Goal: Task Accomplishment & Management: Manage account settings

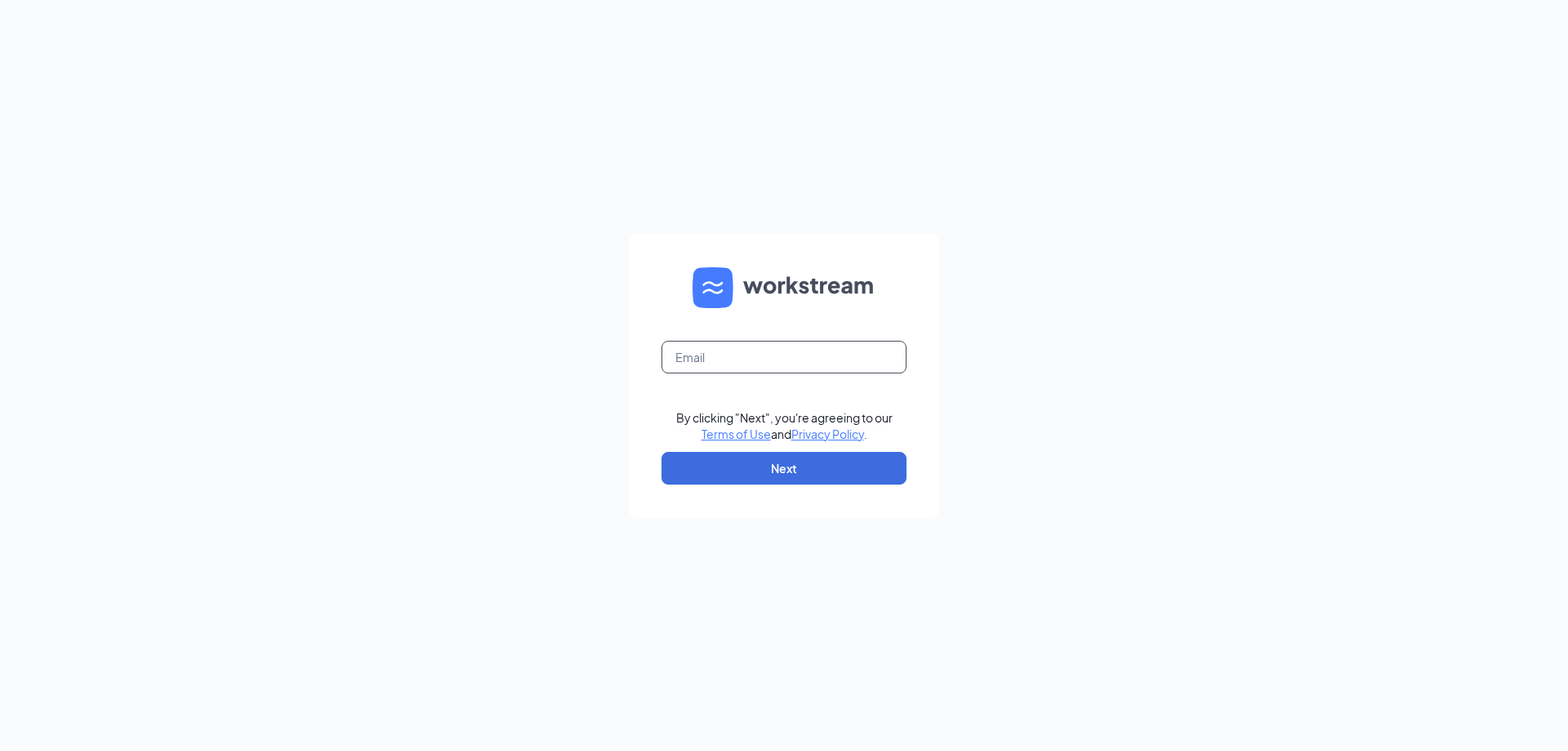
click at [718, 348] on input "text" at bounding box center [784, 357] width 245 height 33
type input "lizzie@coffeeactionwest.com"
click at [785, 474] on button "Next" at bounding box center [784, 468] width 245 height 33
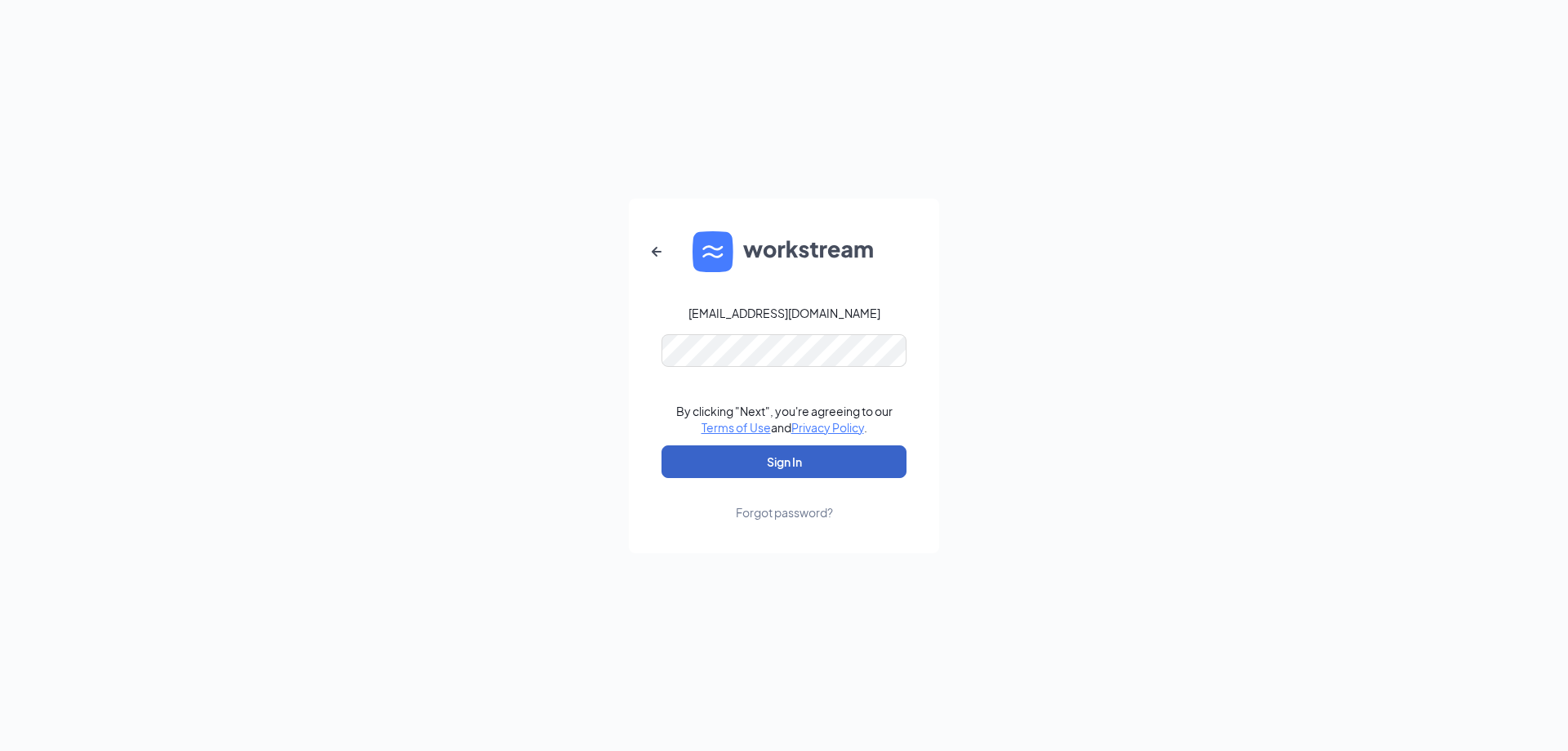
click at [793, 465] on button "Sign In" at bounding box center [784, 461] width 245 height 33
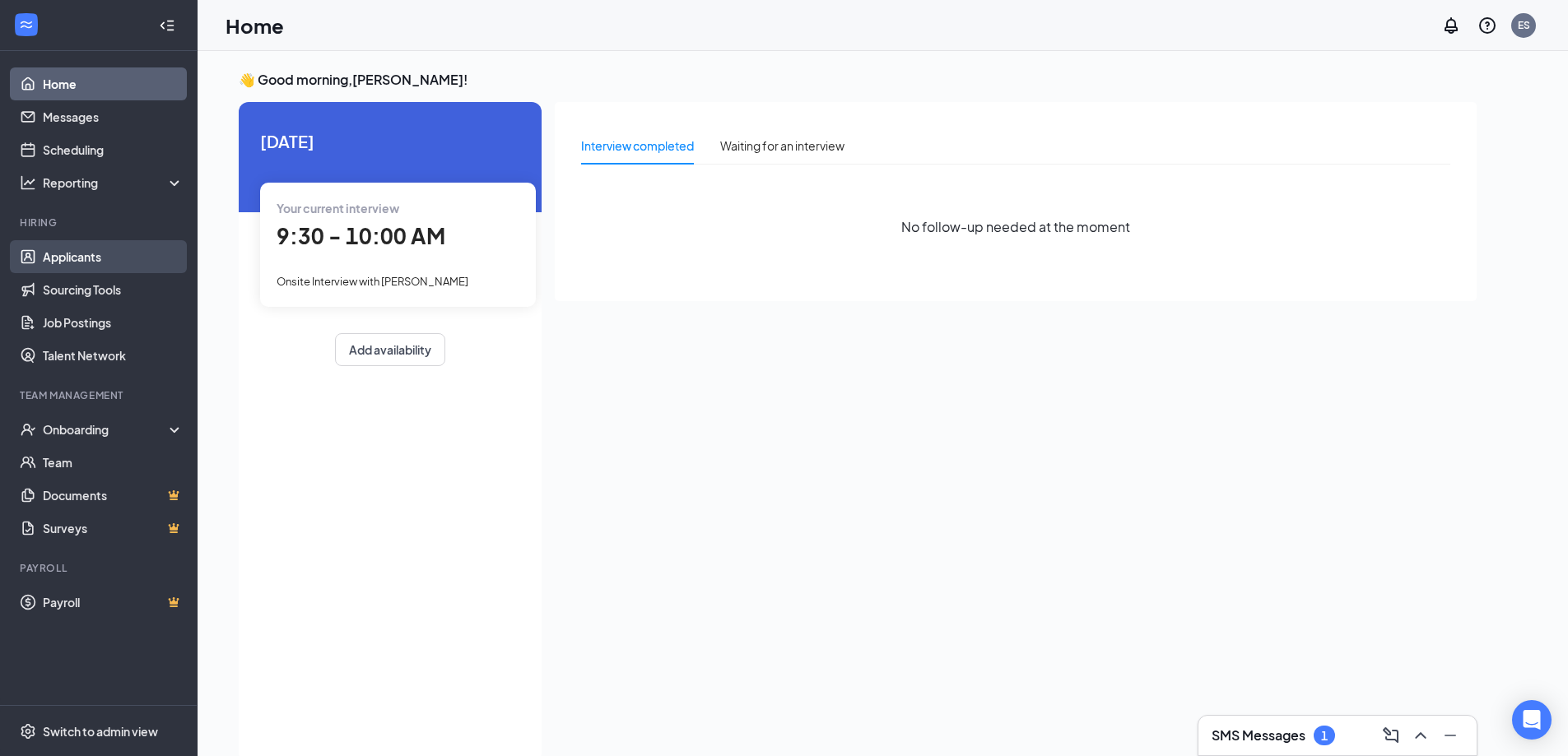
click at [107, 268] on link "Applicants" at bounding box center [113, 256] width 141 height 33
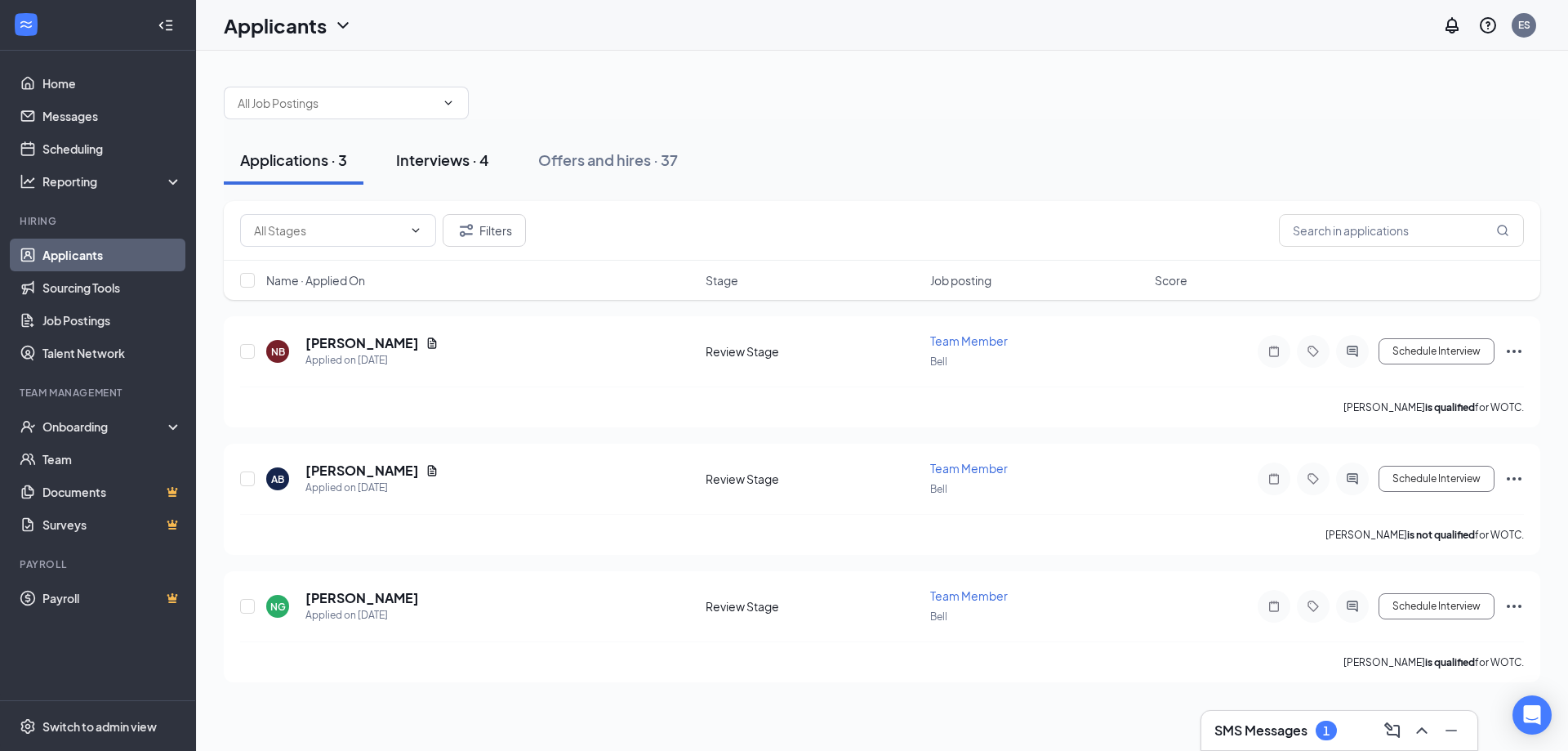
click at [487, 165] on div "Interviews · 4" at bounding box center [442, 160] width 93 height 21
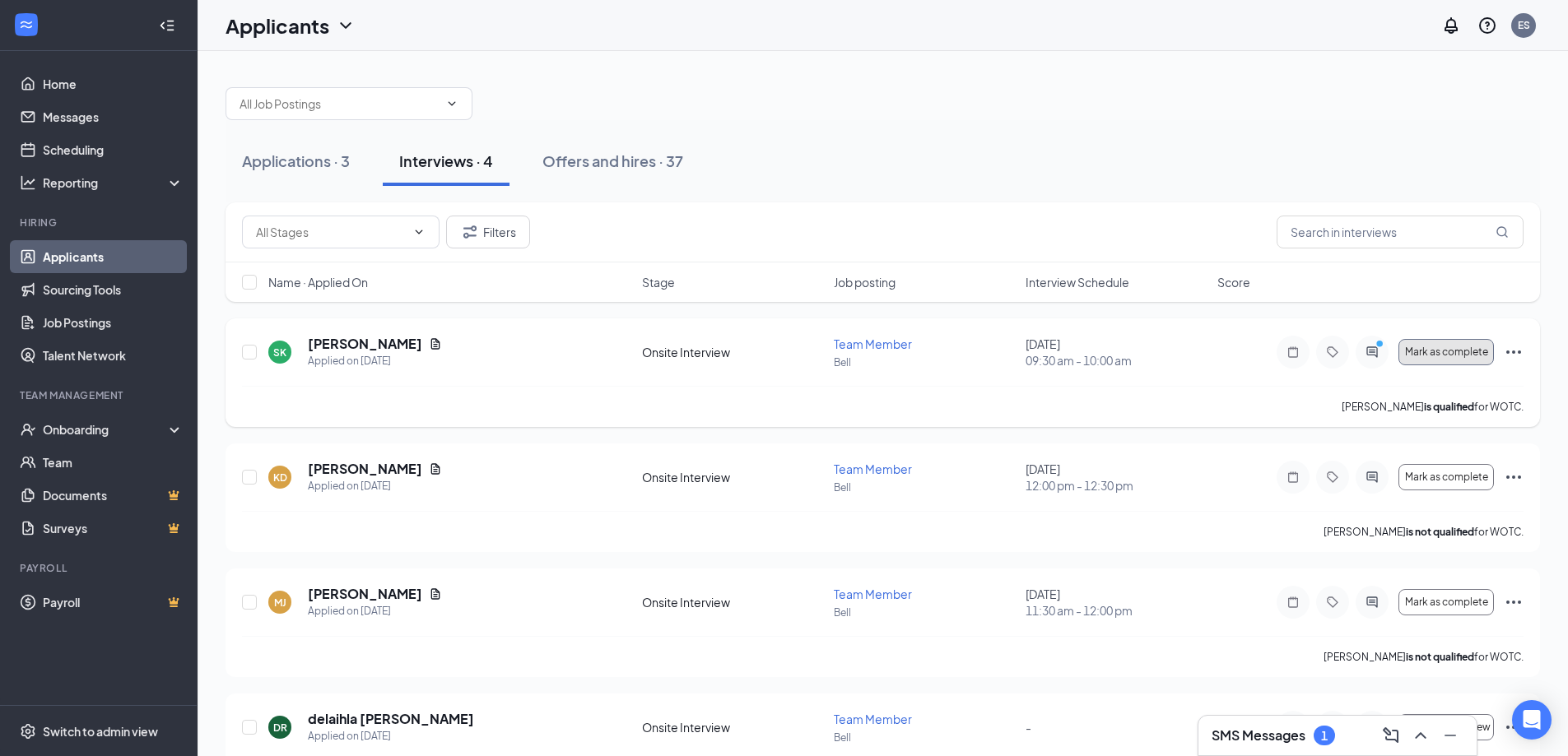
click at [1448, 360] on button "Mark as complete" at bounding box center [1446, 352] width 95 height 27
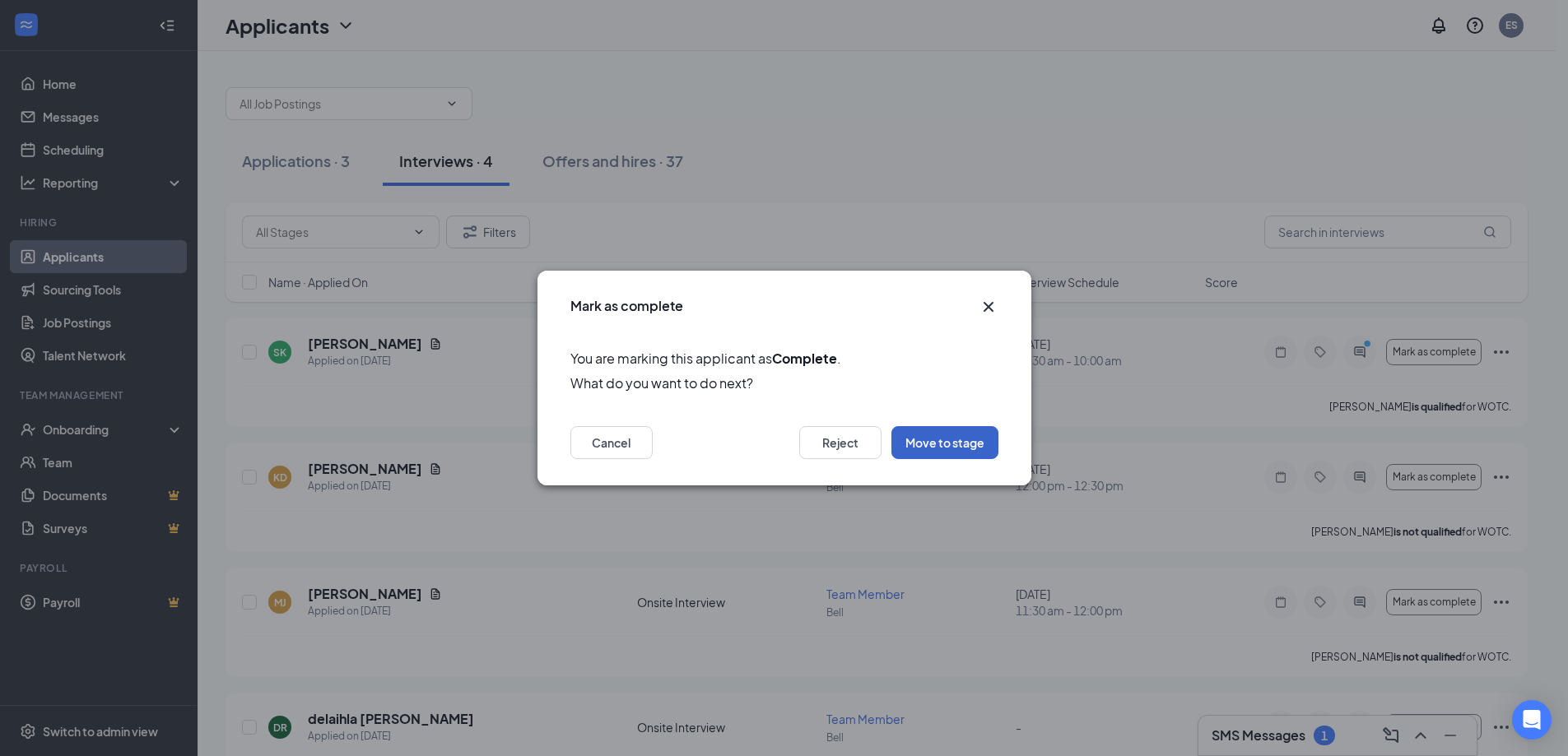
click at [940, 450] on button "Move to stage" at bounding box center [945, 443] width 107 height 33
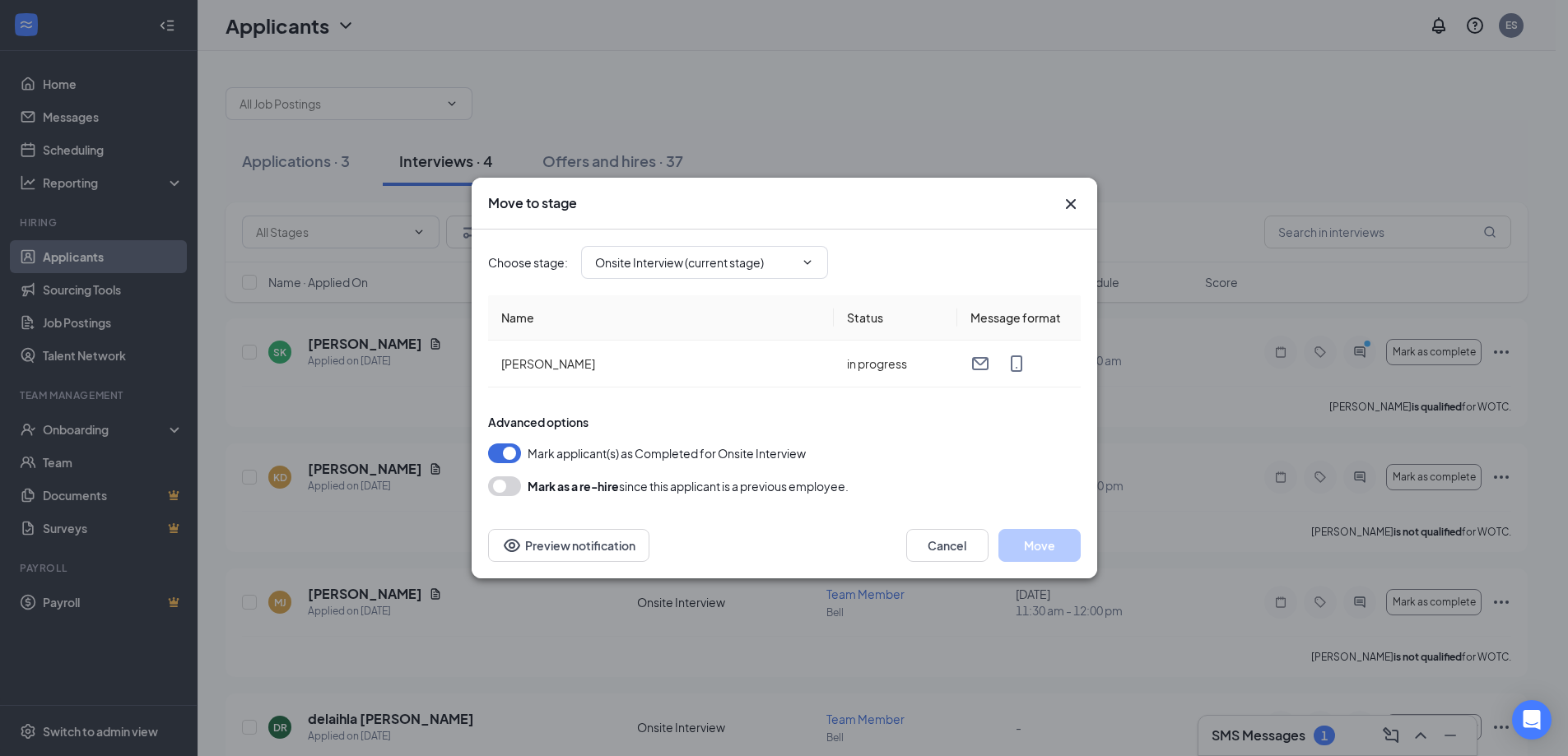
type input "Hiring Complete (final stage)"
click at [1040, 550] on button "Move" at bounding box center [1040, 545] width 83 height 33
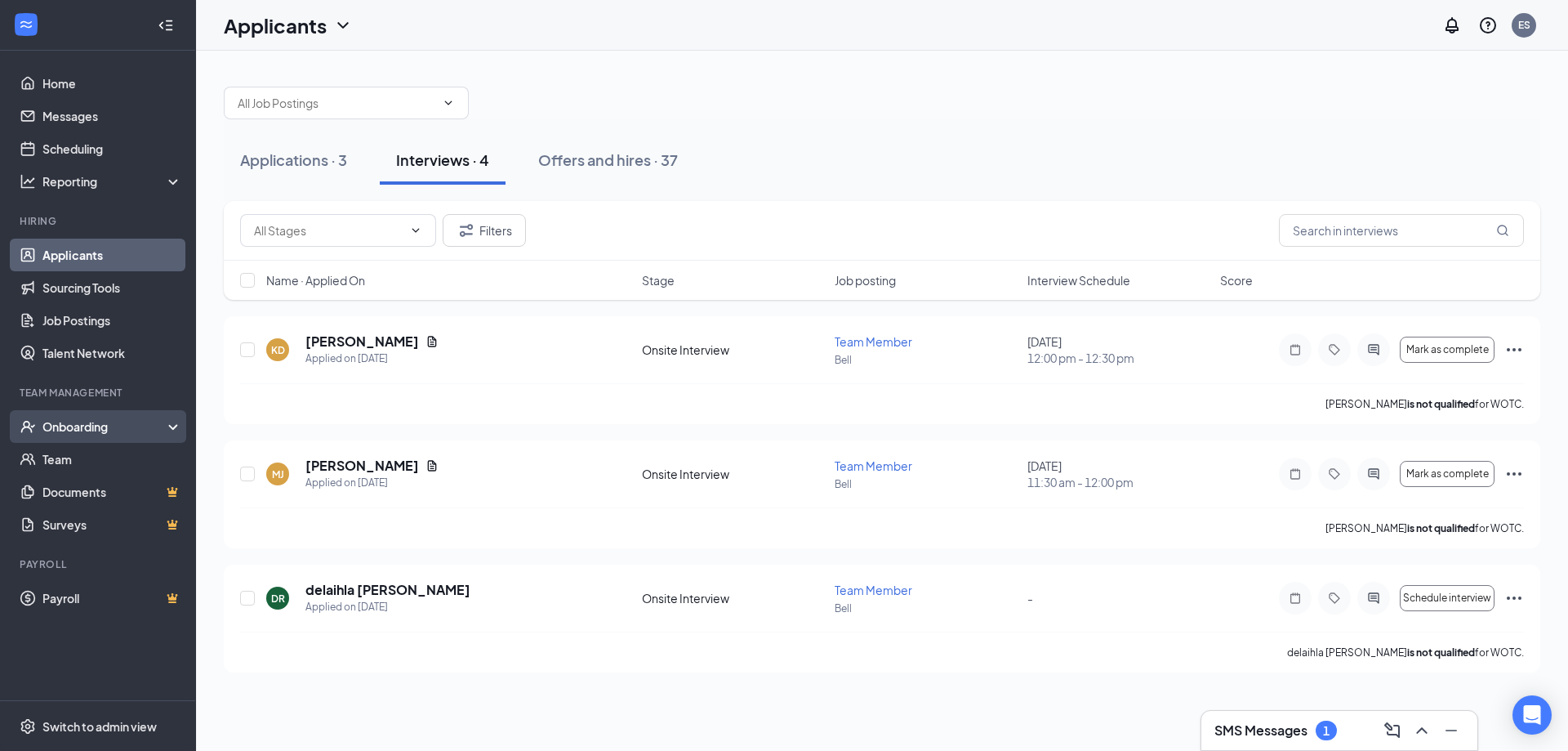
click at [124, 431] on div "Onboarding" at bounding box center [105, 426] width 125 height 16
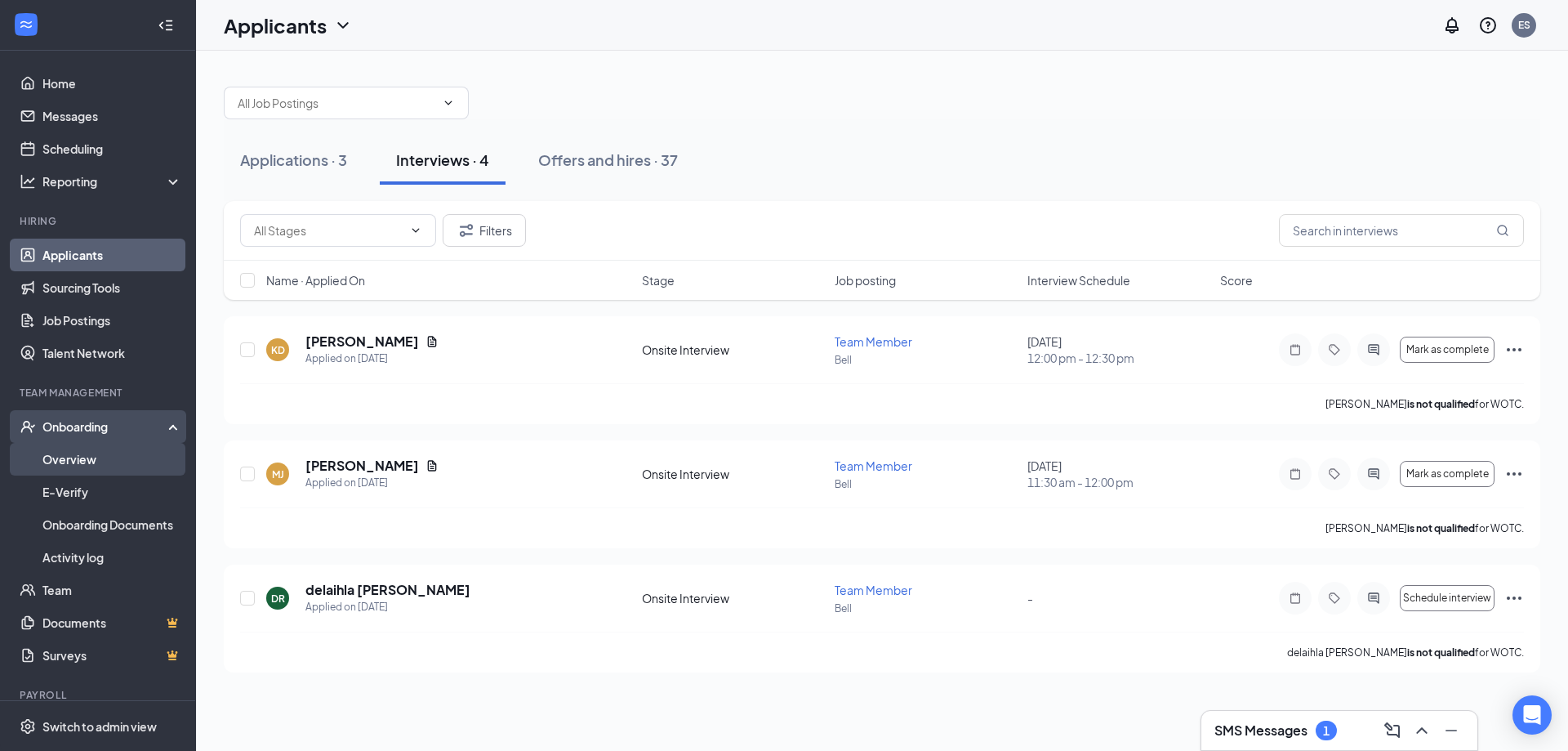
click at [122, 463] on link "Overview" at bounding box center [112, 459] width 140 height 33
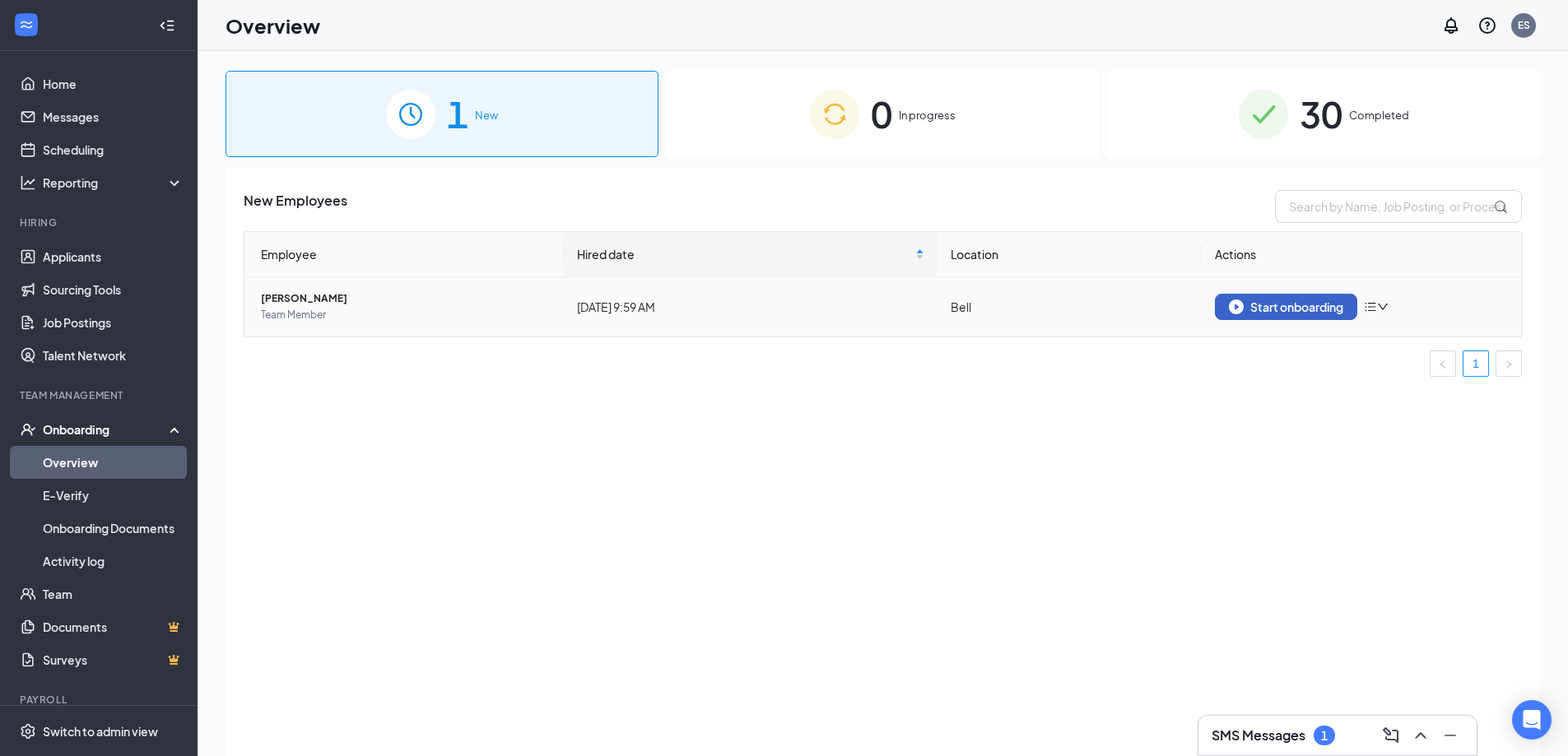
click at [1274, 307] on div "Start onboarding" at bounding box center [1286, 307] width 114 height 15
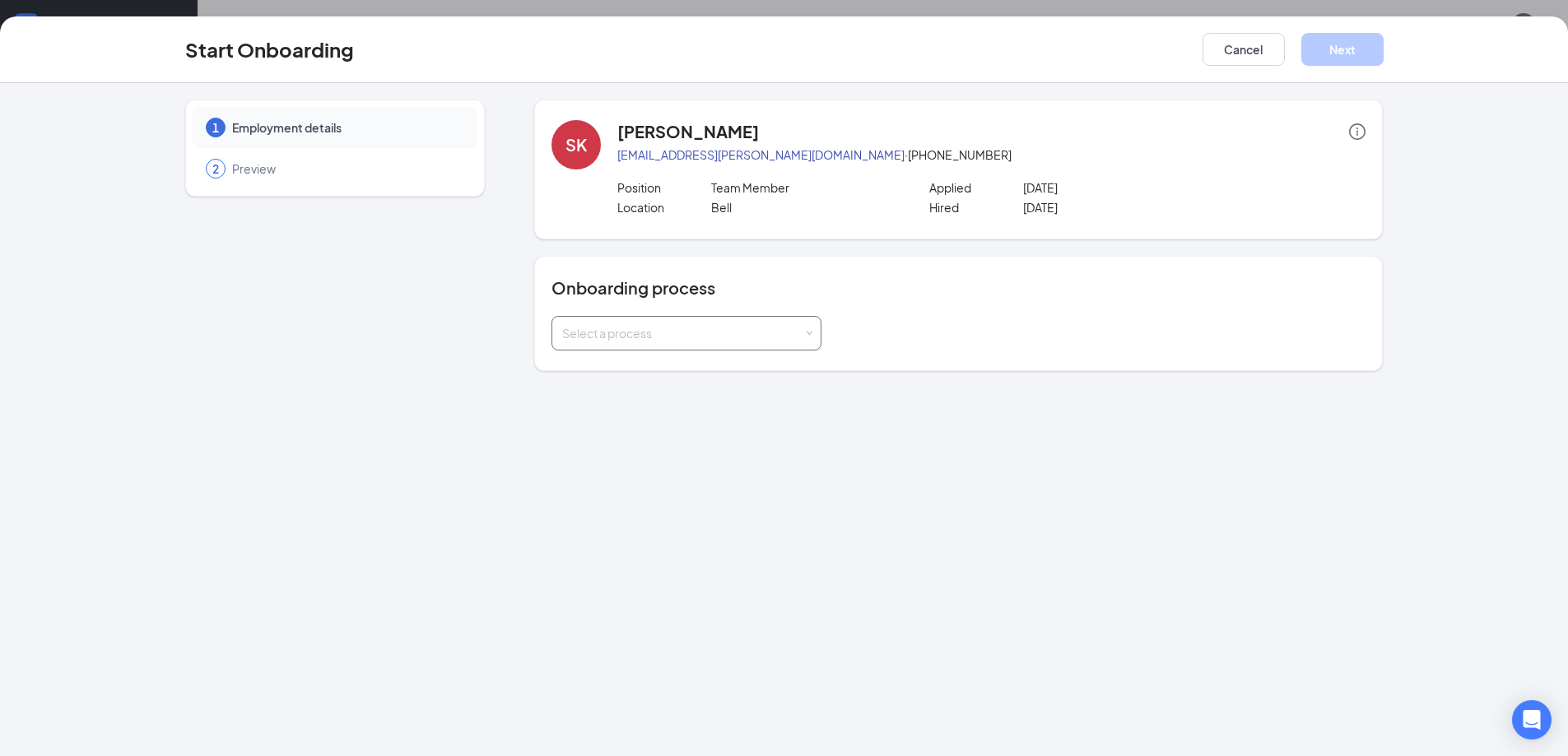
click at [670, 335] on div "Select a process" at bounding box center [683, 332] width 241 height 16
click at [676, 375] on li "General Employee Onboarding" at bounding box center [686, 369] width 270 height 29
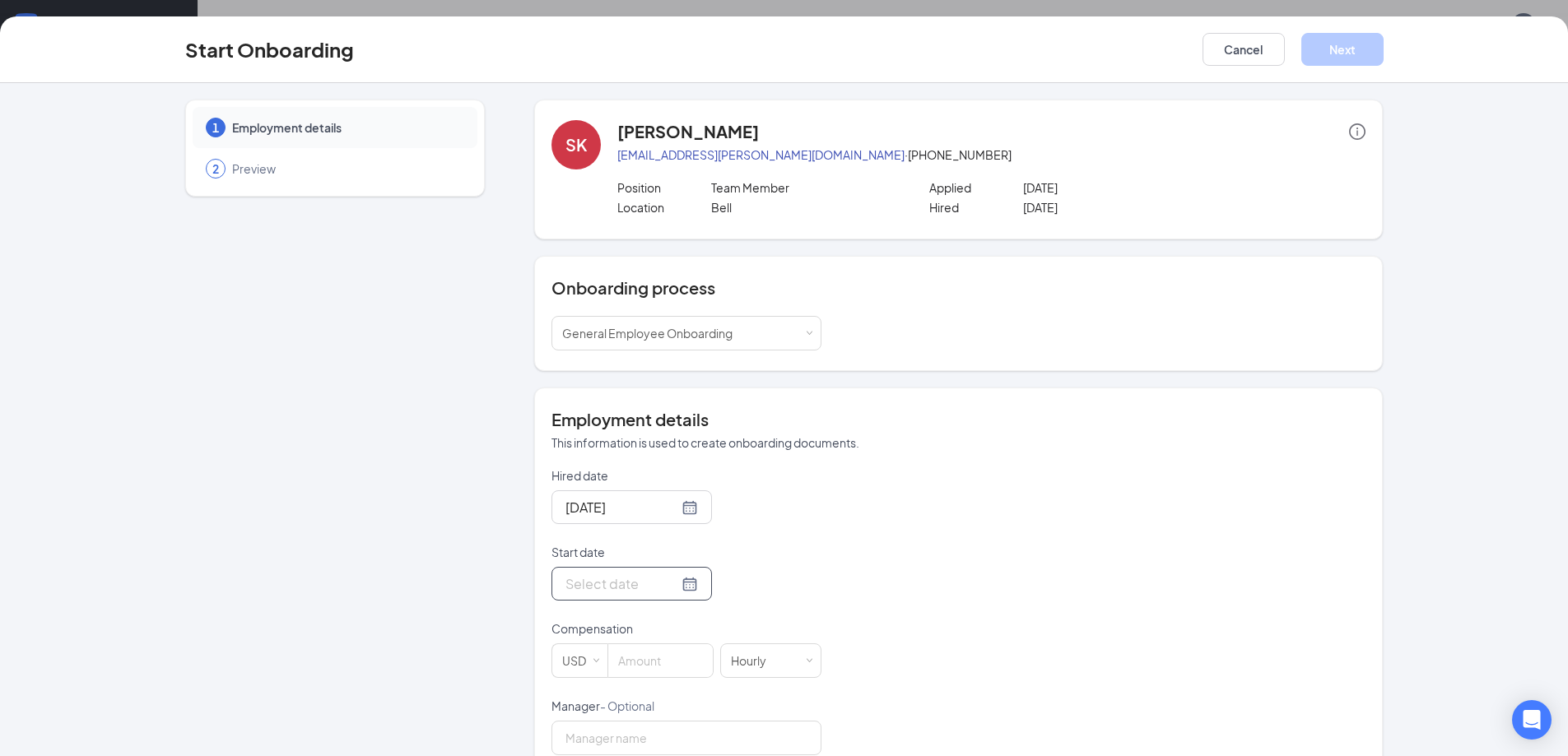
click at [671, 588] on div at bounding box center [631, 584] width 132 height 21
type input "[DATE]"
click at [719, 440] on div "19" at bounding box center [724, 437] width 20 height 20
click at [628, 670] on input at bounding box center [660, 660] width 105 height 33
type input "13.5"
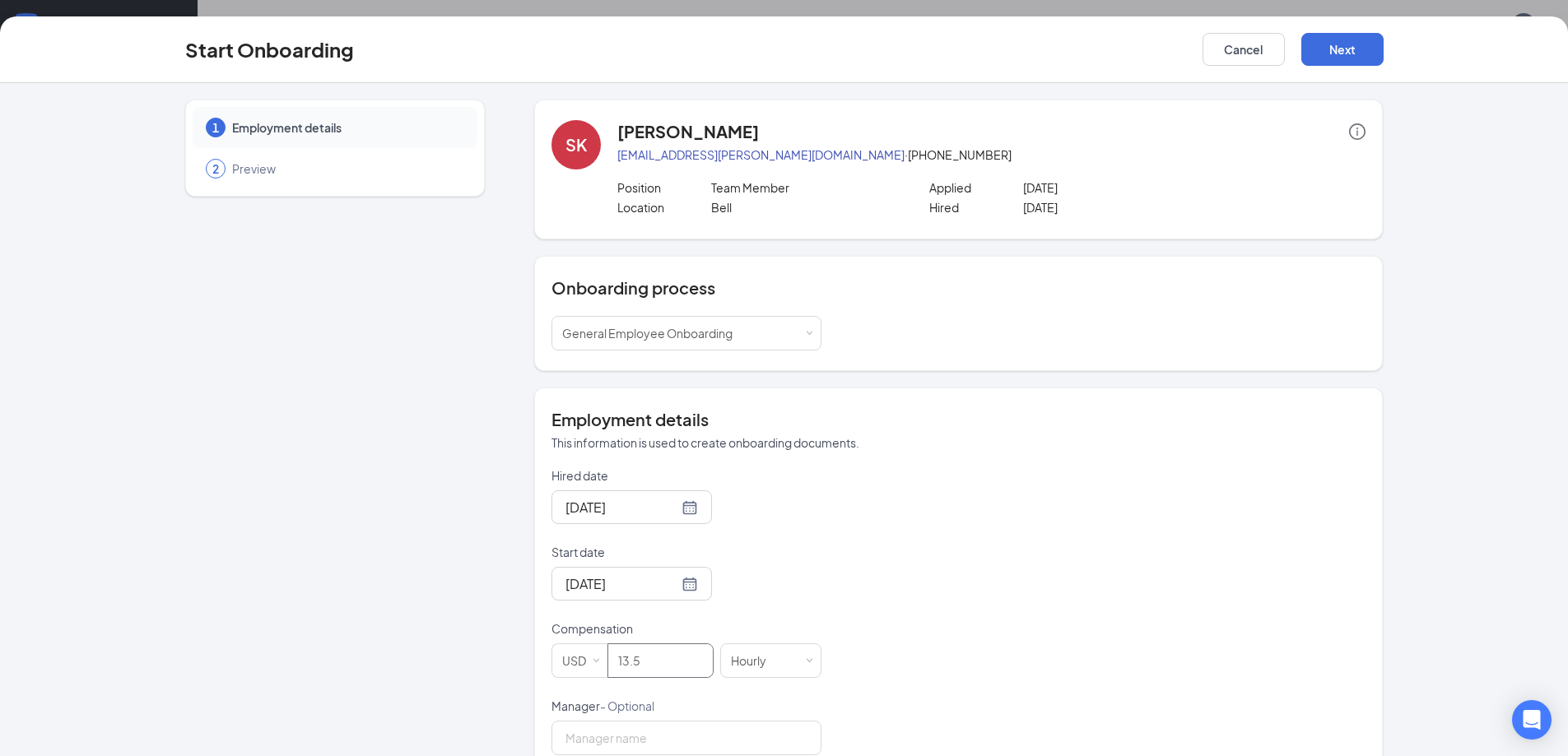
click at [428, 651] on div "1 Employment details 2 Preview" at bounding box center [335, 562] width 299 height 926
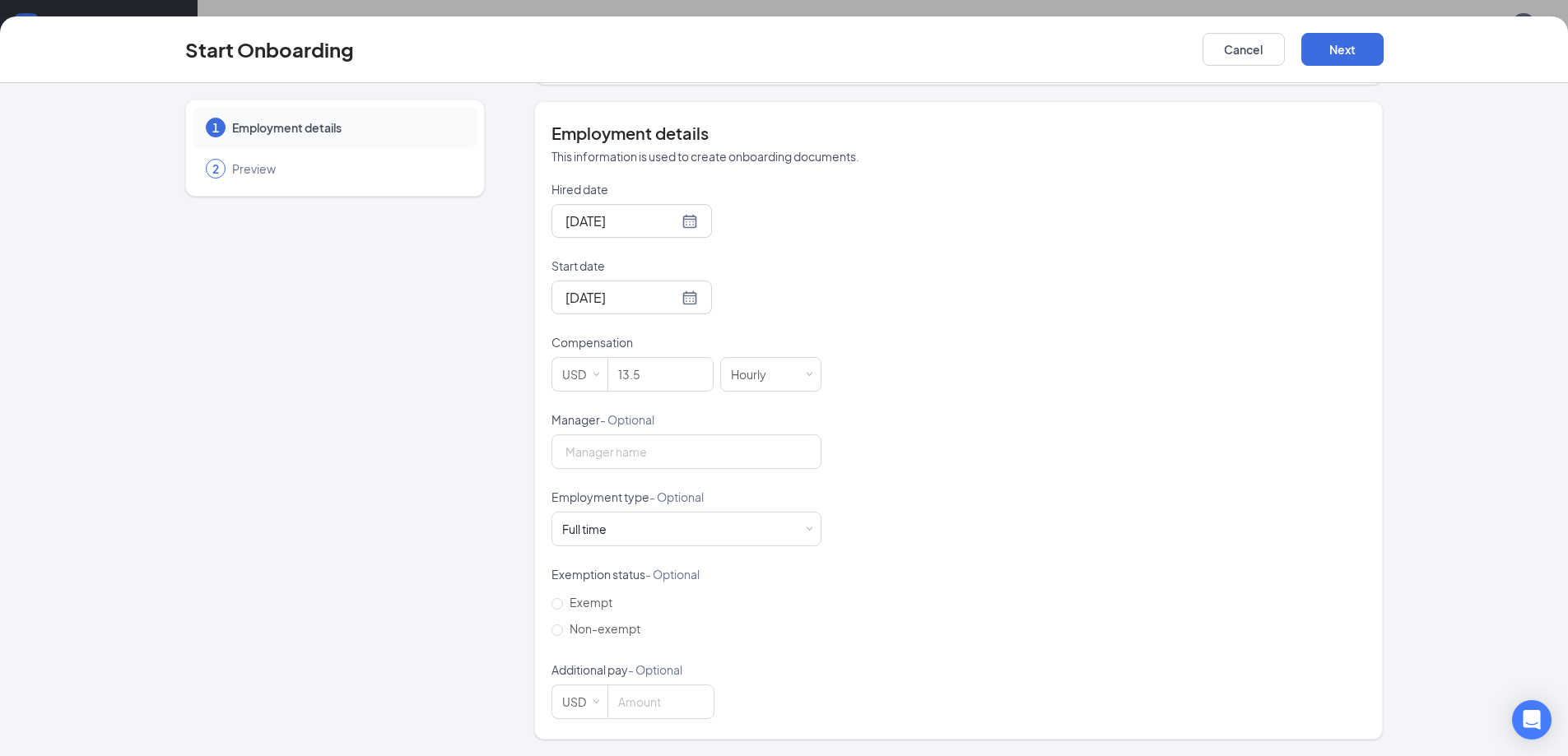
scroll to position [74, 0]
click at [804, 534] on div "Full time Works 30+ hours per week and is reasonably expected to work" at bounding box center [687, 529] width 249 height 33
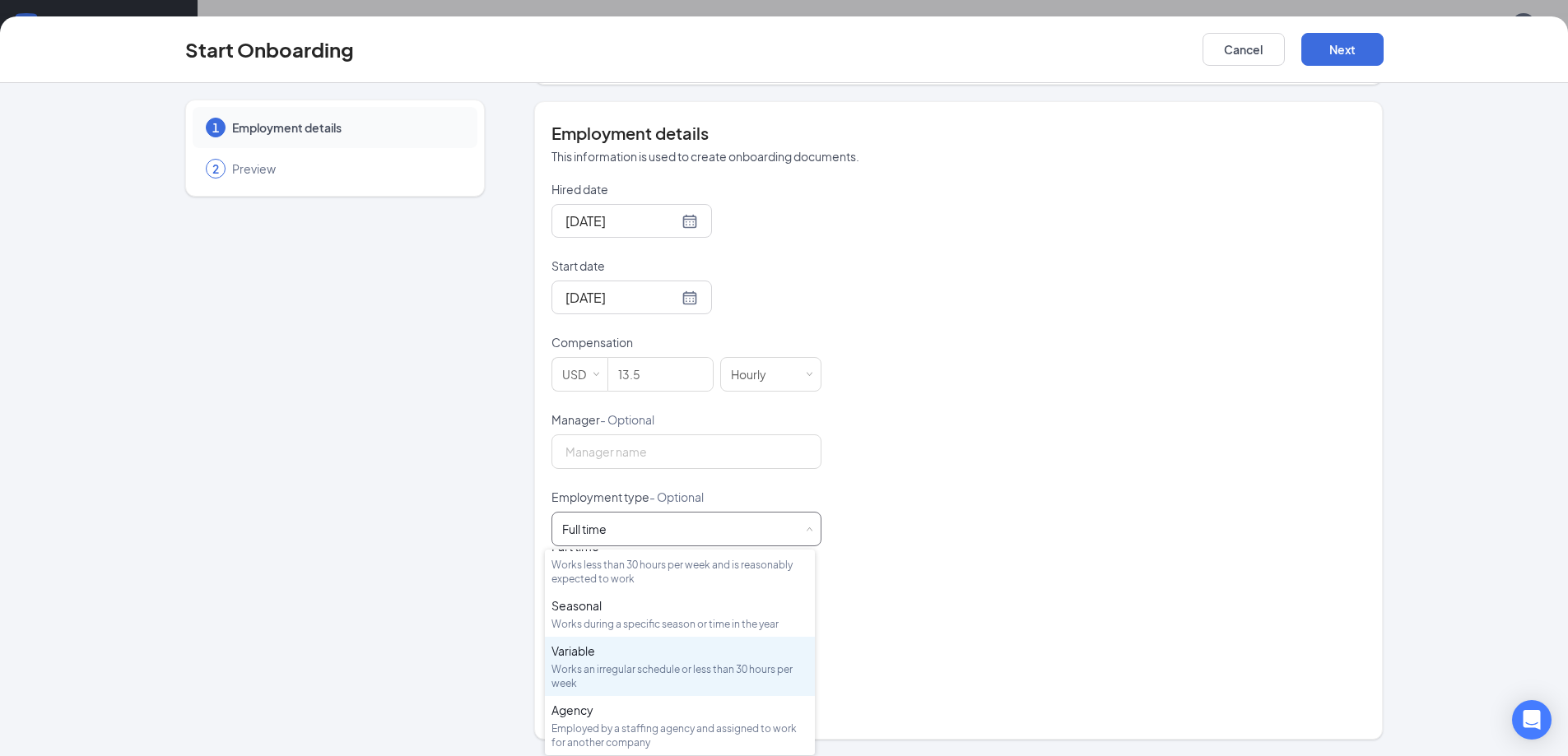
scroll to position [0, 0]
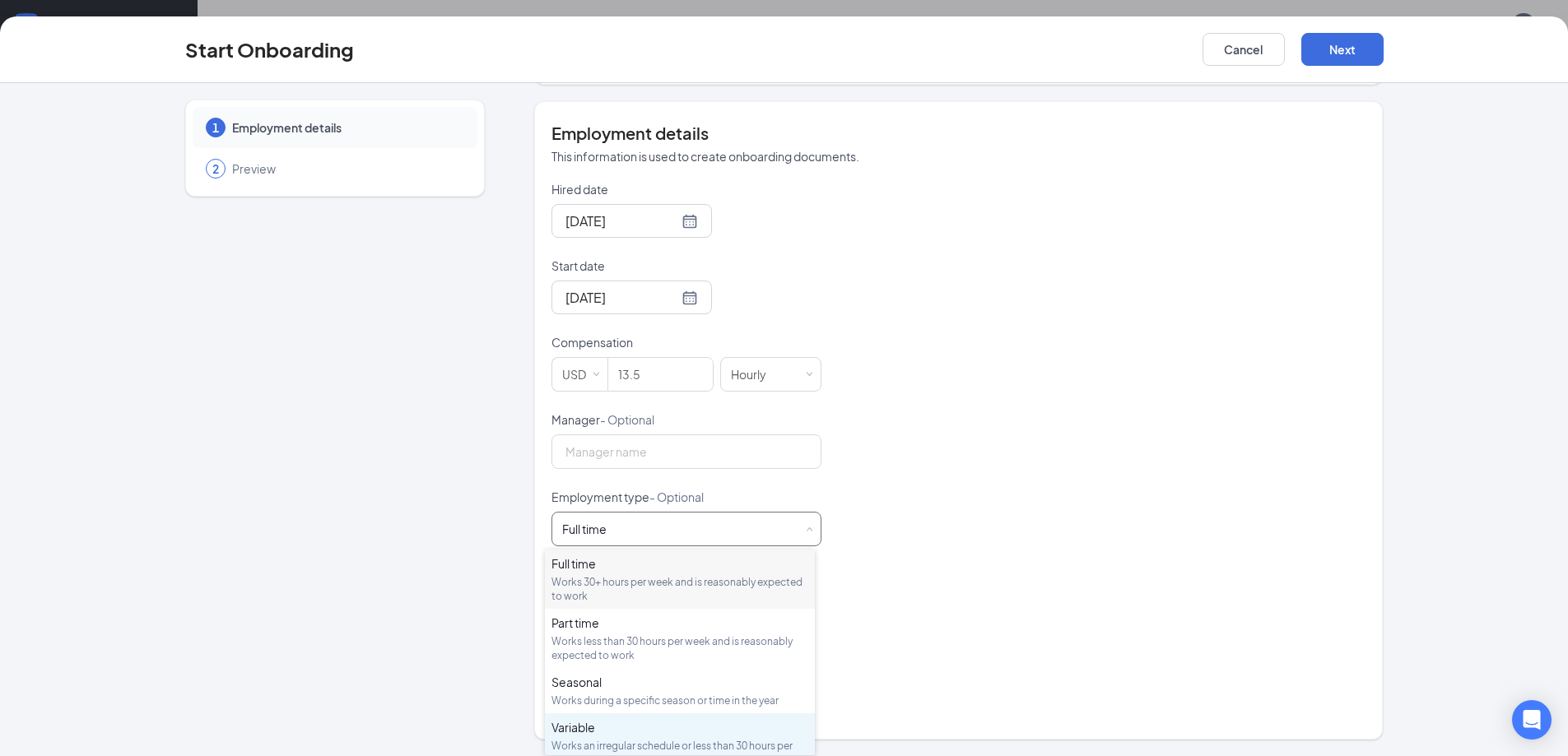
click at [767, 715] on li "Variable Works an irregular schedule or less than 30 hours per week" at bounding box center [680, 743] width 270 height 59
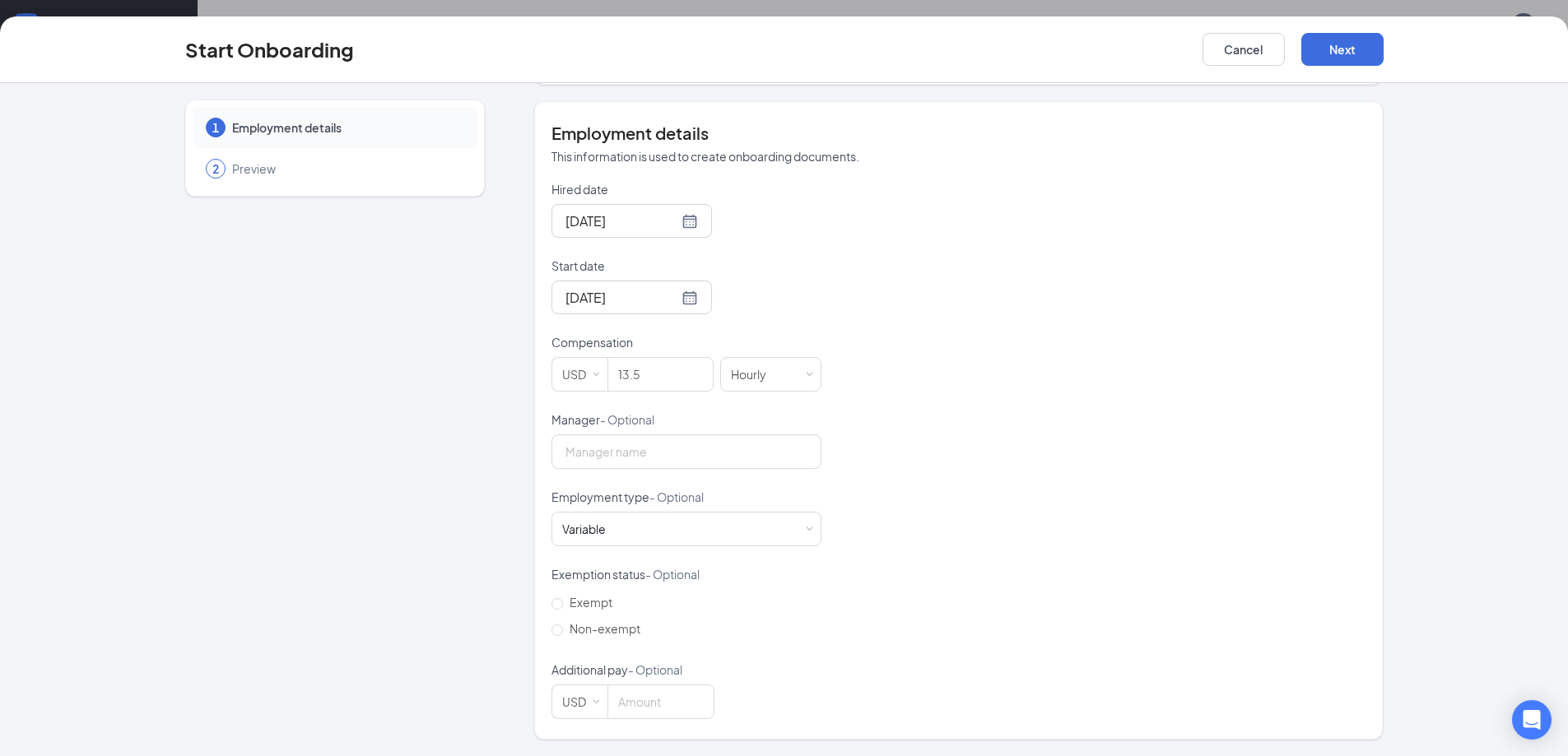
click at [856, 674] on div "Hired date [DATE] Start date [DATE] [DATE] Su Mo Tu We Th Fr Sa 31 1 2 3 4 5 6 …" at bounding box center [958, 450] width 814 height 539
click at [1381, 47] on button "Next" at bounding box center [1343, 49] width 83 height 33
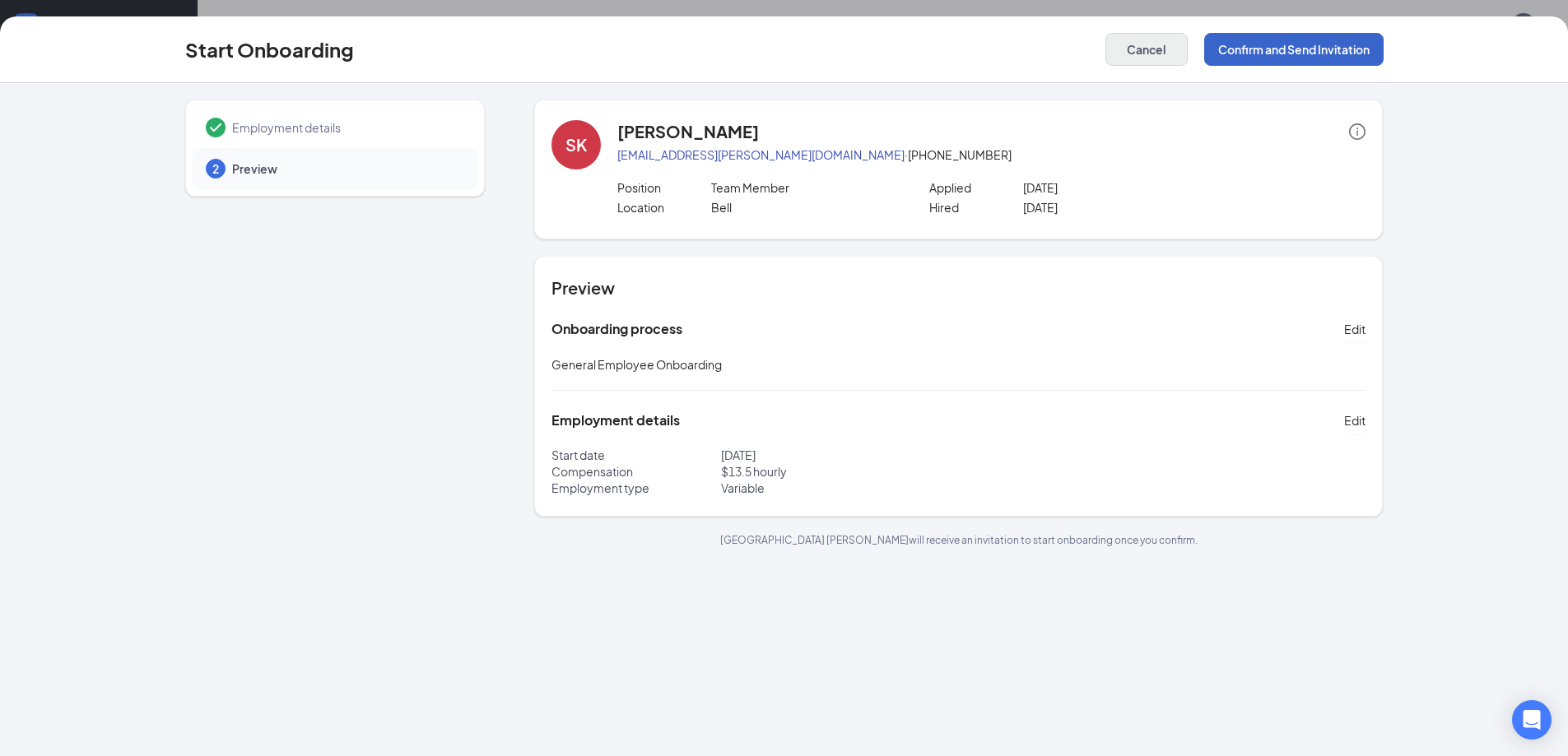
click at [1268, 57] on button "Confirm and Send Invitation" at bounding box center [1293, 49] width 180 height 33
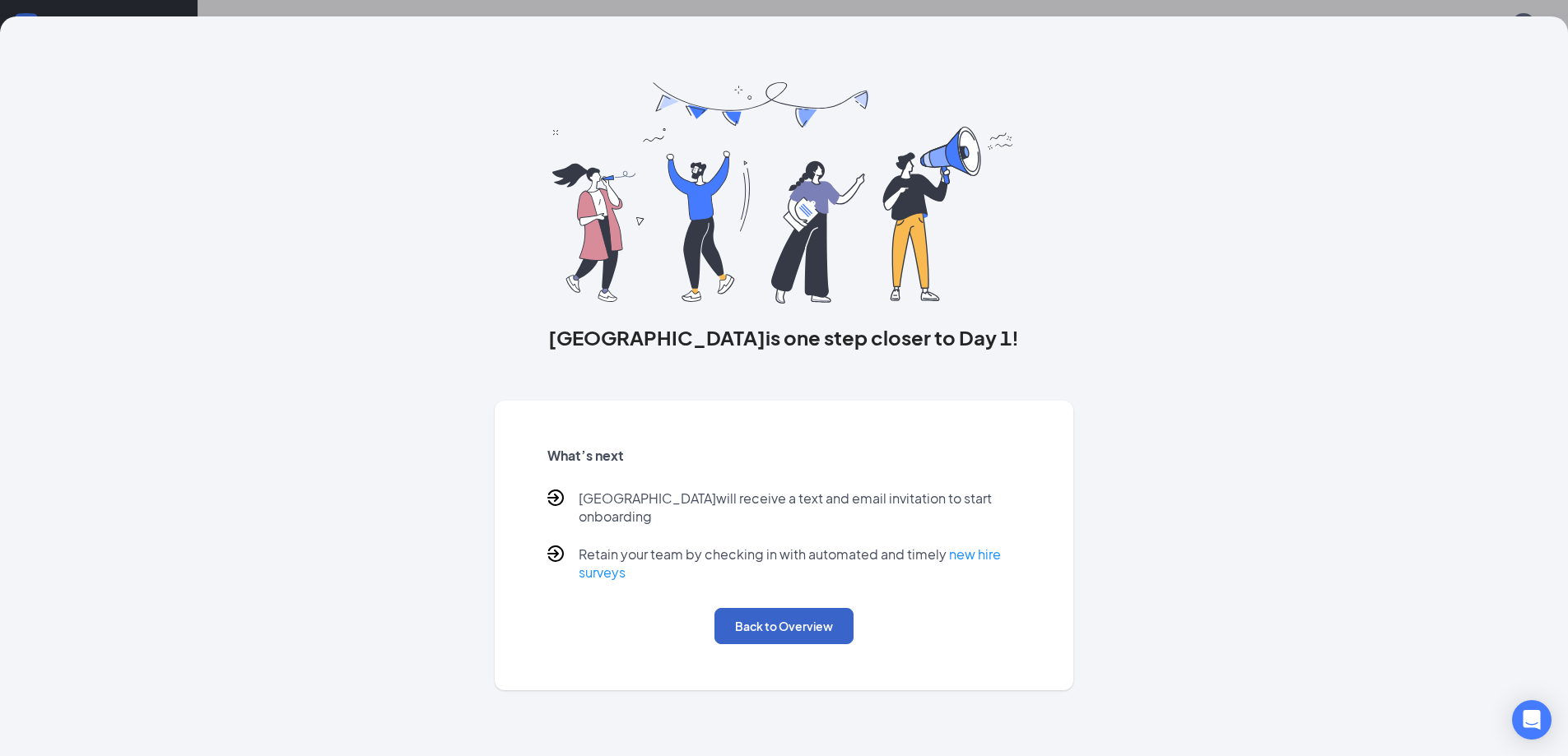
click at [719, 608] on button "Back to Overview" at bounding box center [784, 626] width 139 height 36
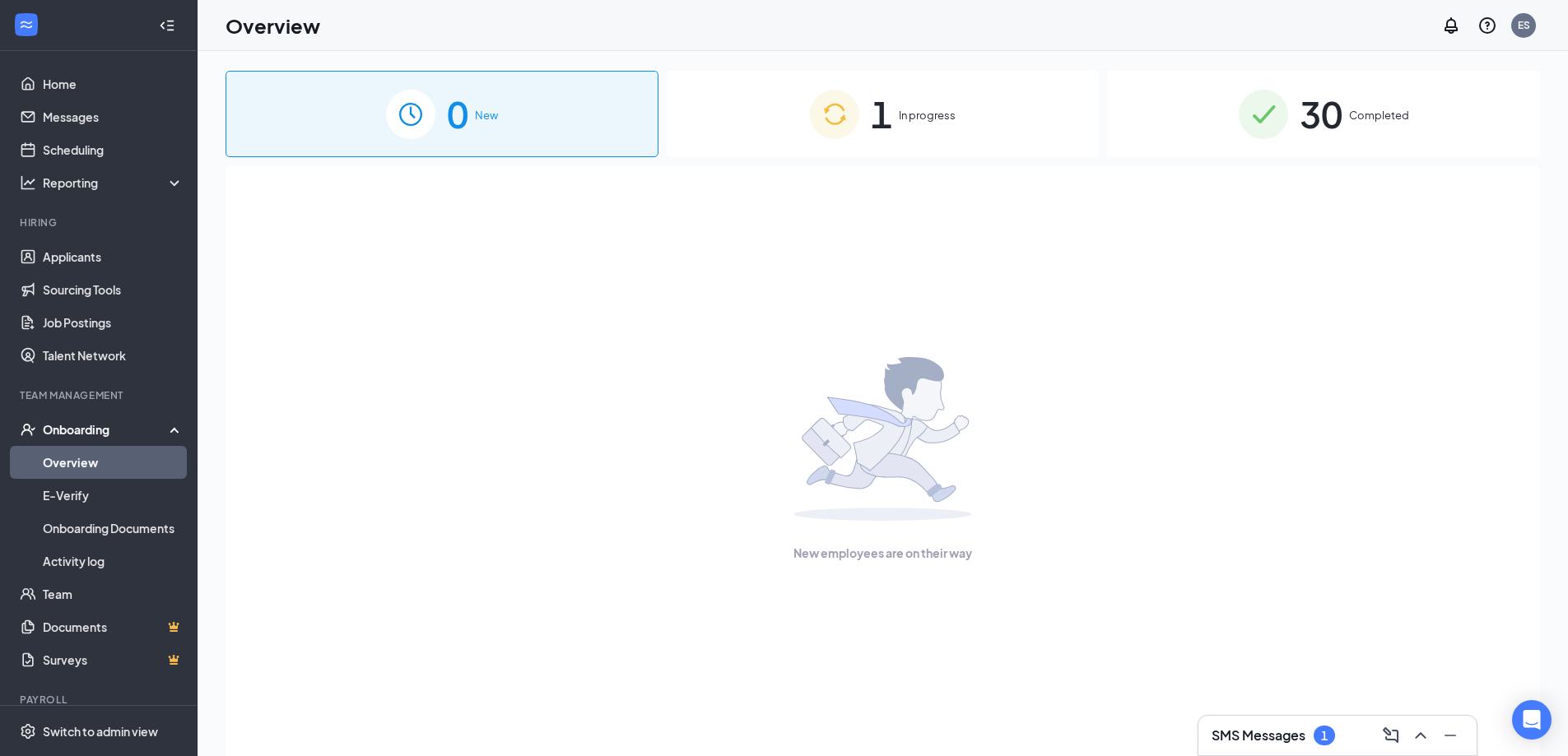
click at [919, 146] on div "1 In progress" at bounding box center [884, 114] width 433 height 86
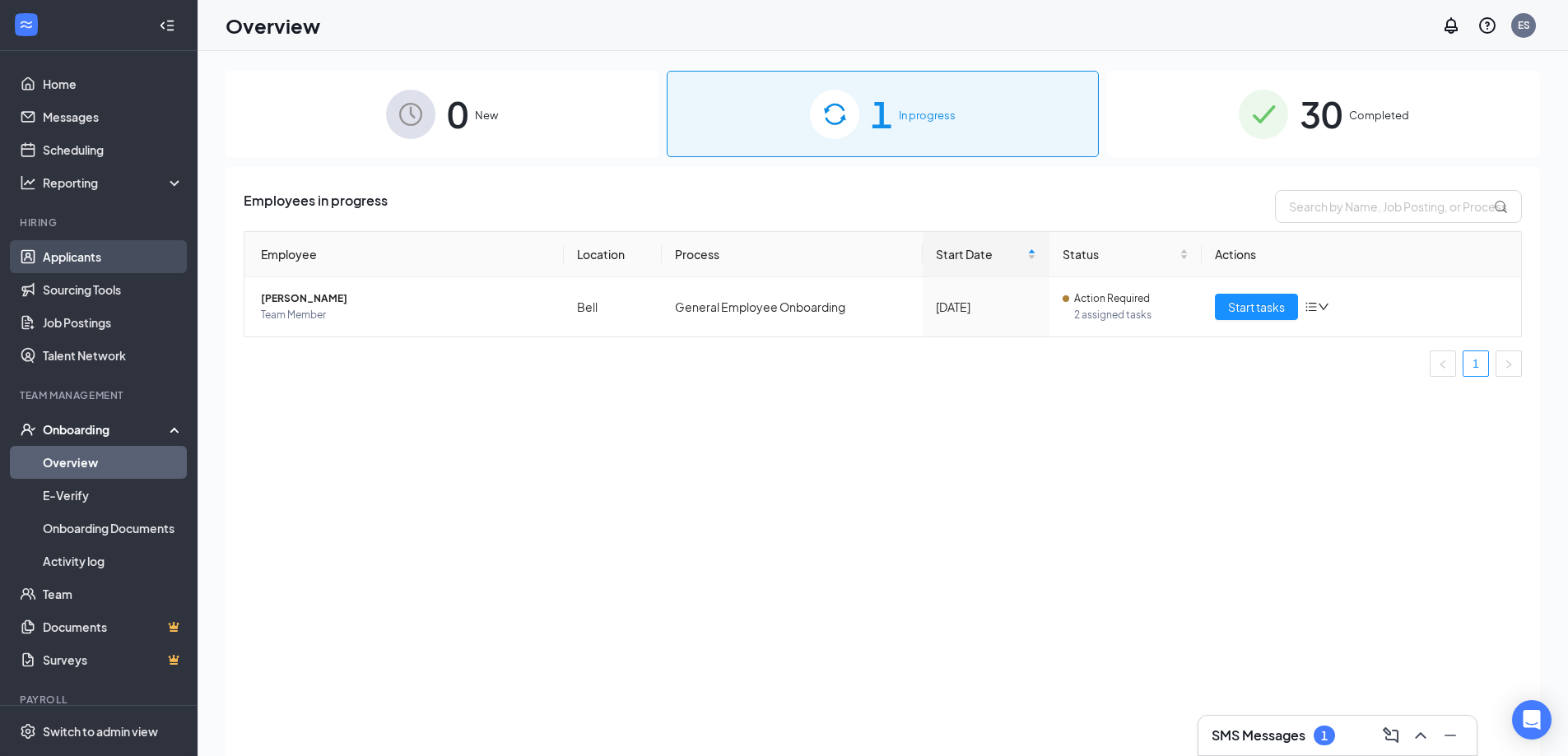
click at [69, 261] on link "Applicants" at bounding box center [113, 256] width 141 height 33
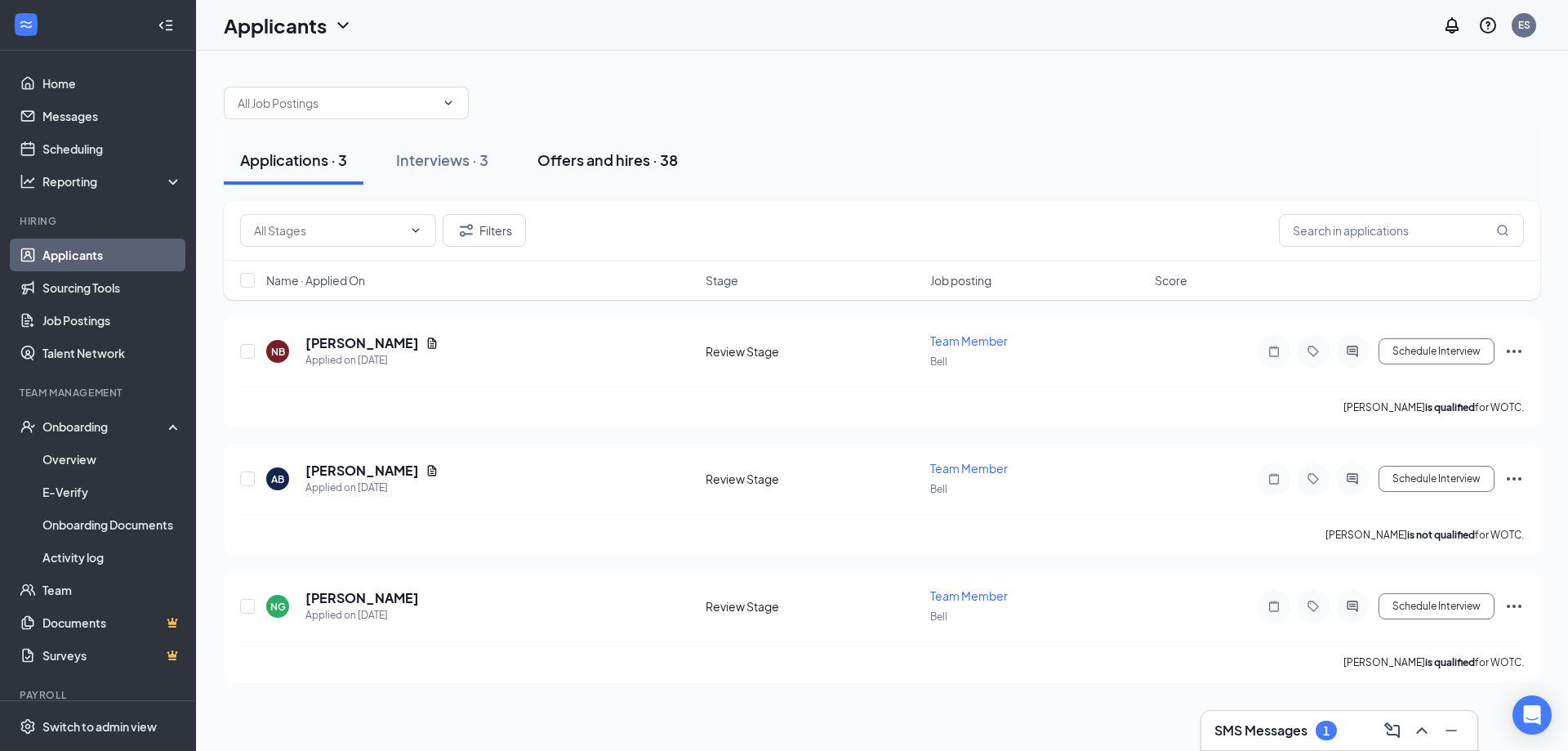
click at [569, 169] on div "Offers and hires · 38" at bounding box center [607, 160] width 140 height 21
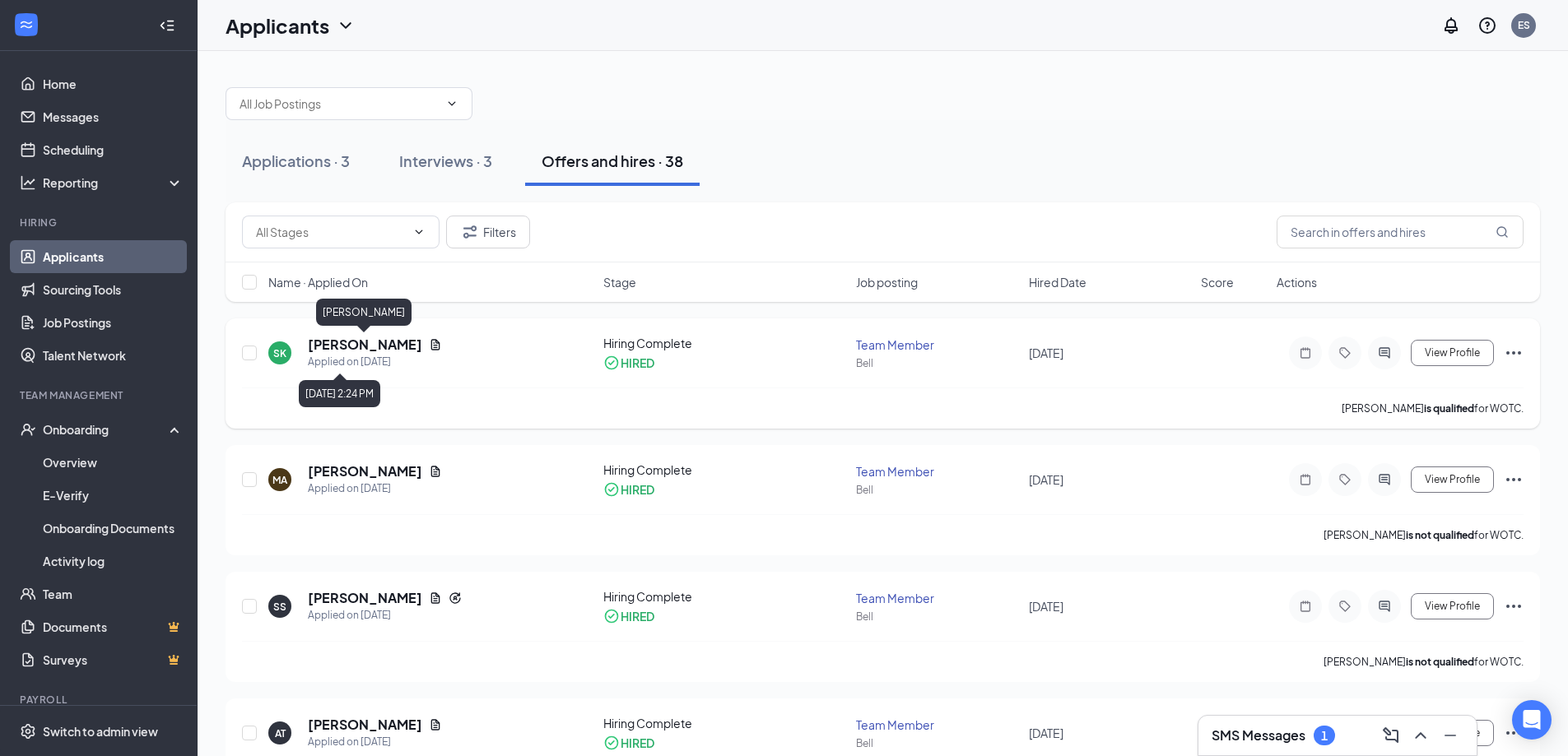
click at [398, 346] on h5 "[PERSON_NAME]" at bounding box center [365, 344] width 114 height 18
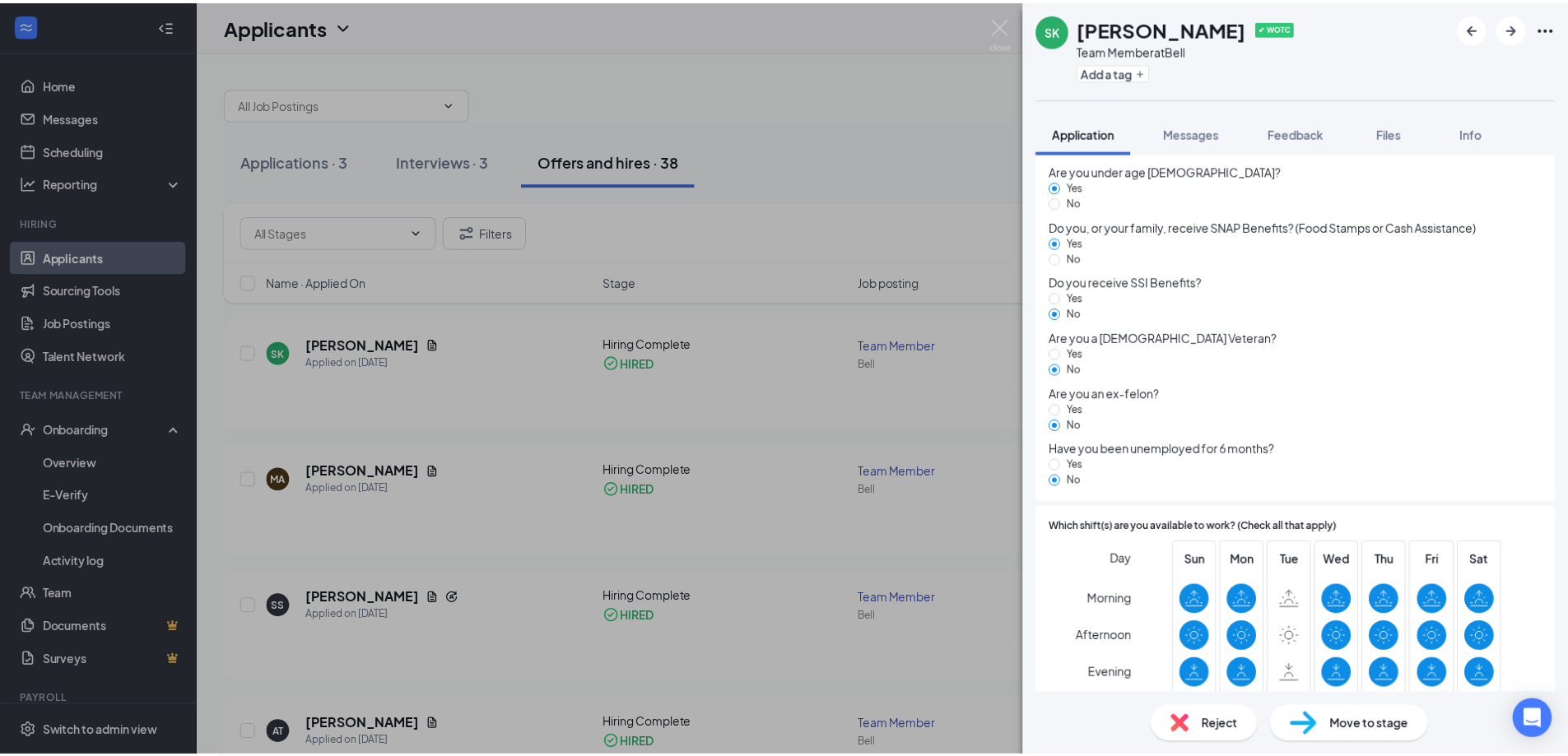
scroll to position [1065, 0]
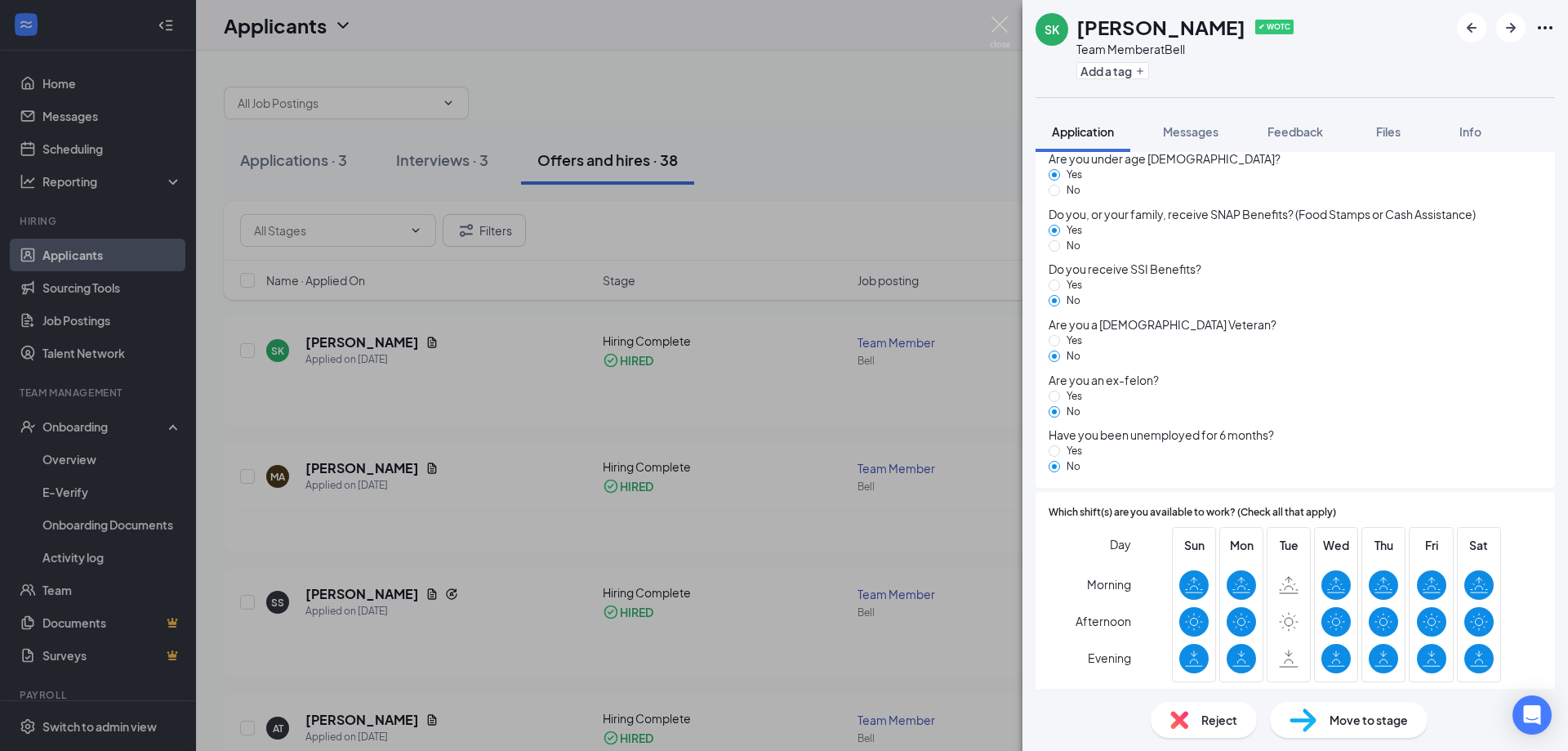
click at [208, 231] on div "SK [PERSON_NAME] ✔ WOTC Team Member at Bell Add a tag Application Messages Feed…" at bounding box center [784, 376] width 1568 height 751
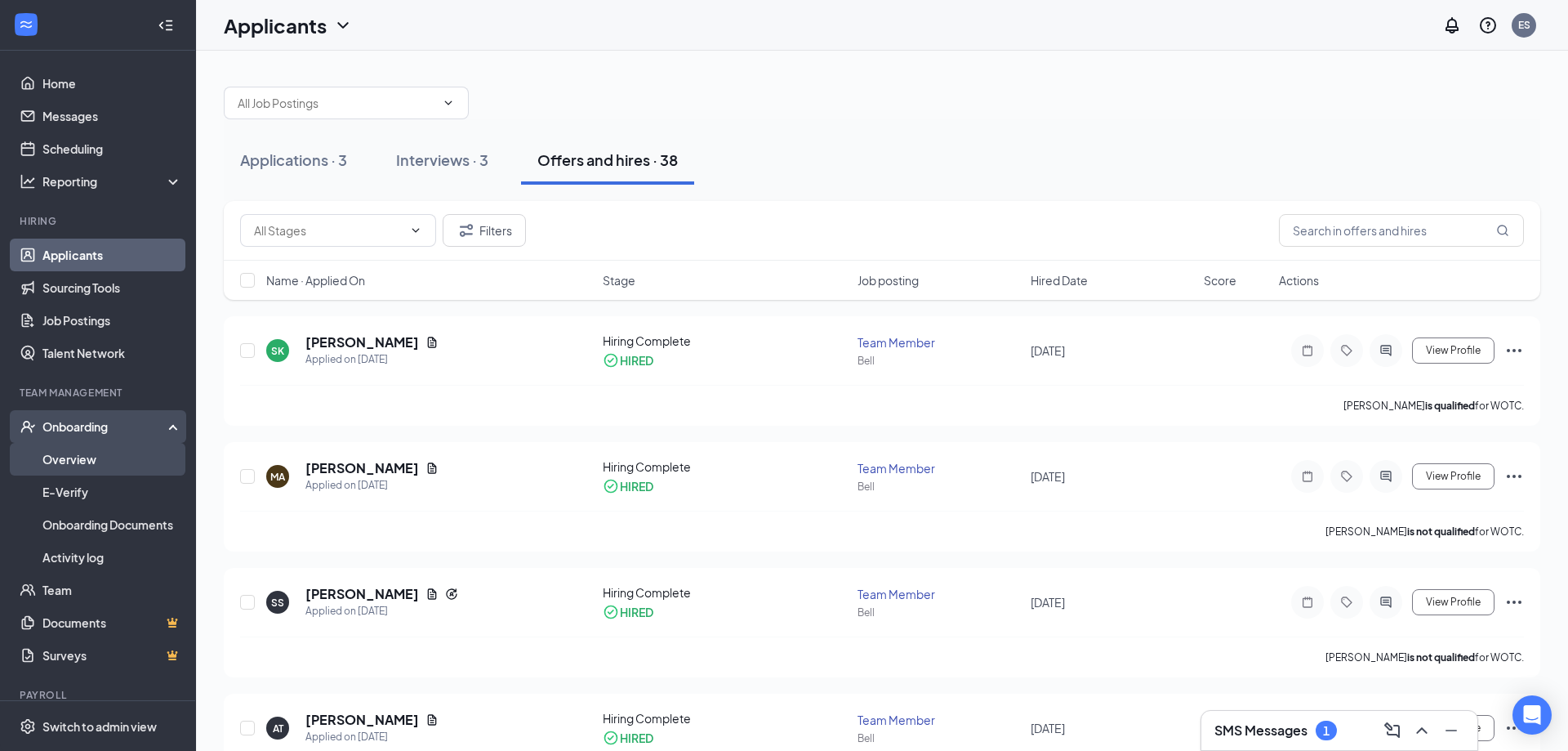
click at [124, 451] on link "Overview" at bounding box center [112, 459] width 140 height 33
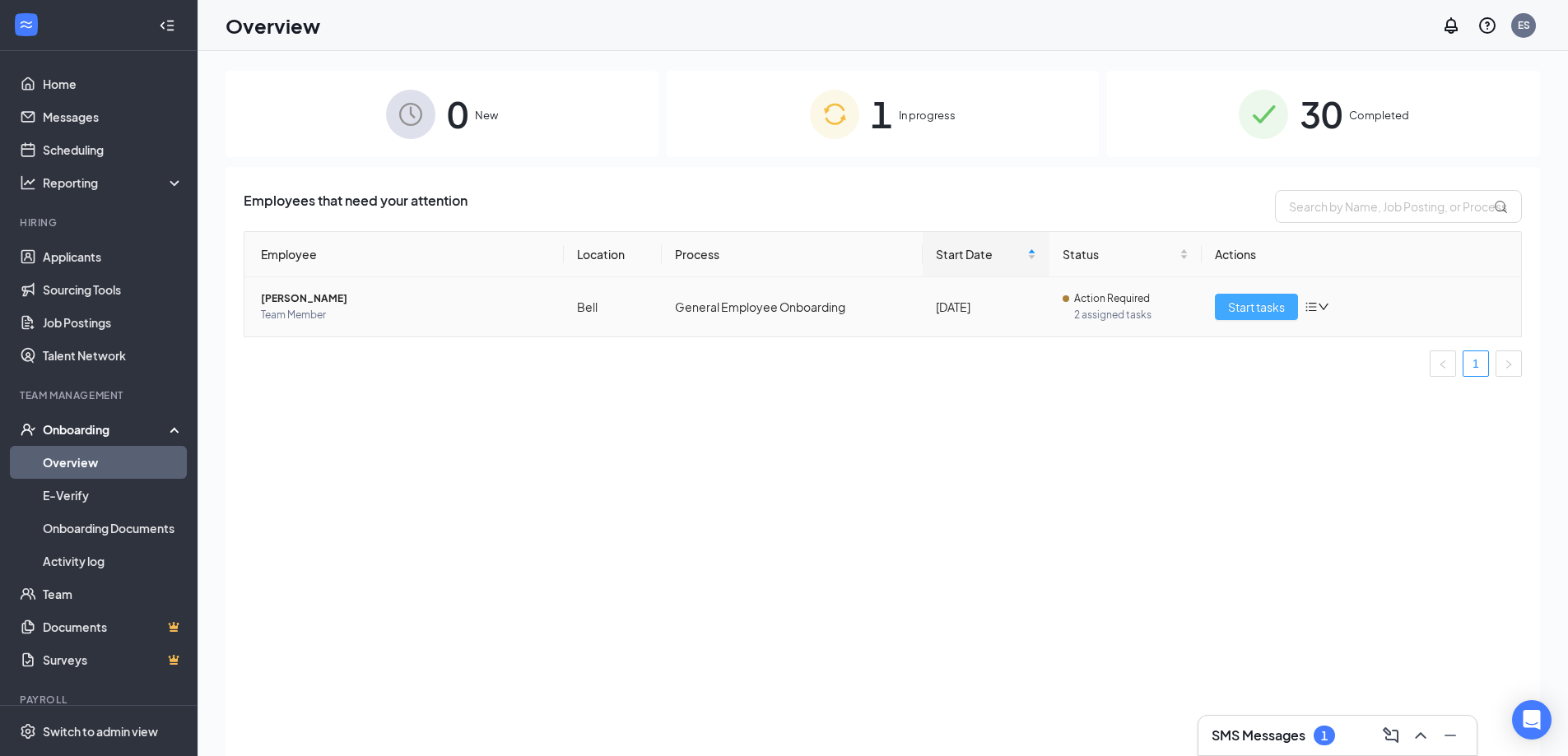
click at [1250, 317] on button "Start tasks" at bounding box center [1256, 307] width 83 height 27
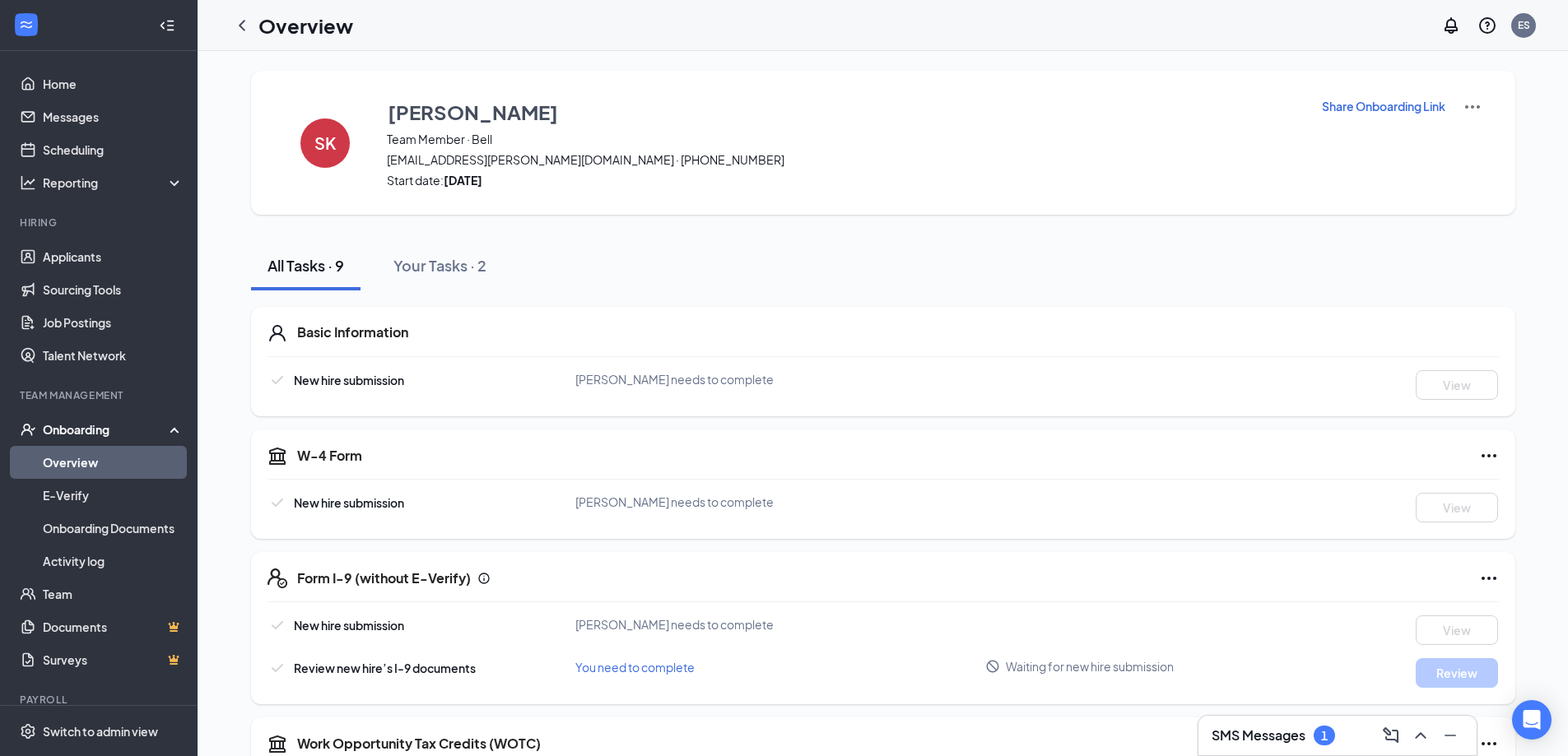
click at [903, 26] on div "Overview ES" at bounding box center [883, 26] width 1370 height 51
click at [229, 431] on div "SK [PERSON_NAME] Team Member · Bell [EMAIL_ADDRESS][PERSON_NAME][DOMAIN_NAME] ·…" at bounding box center [883, 654] width 1315 height 1166
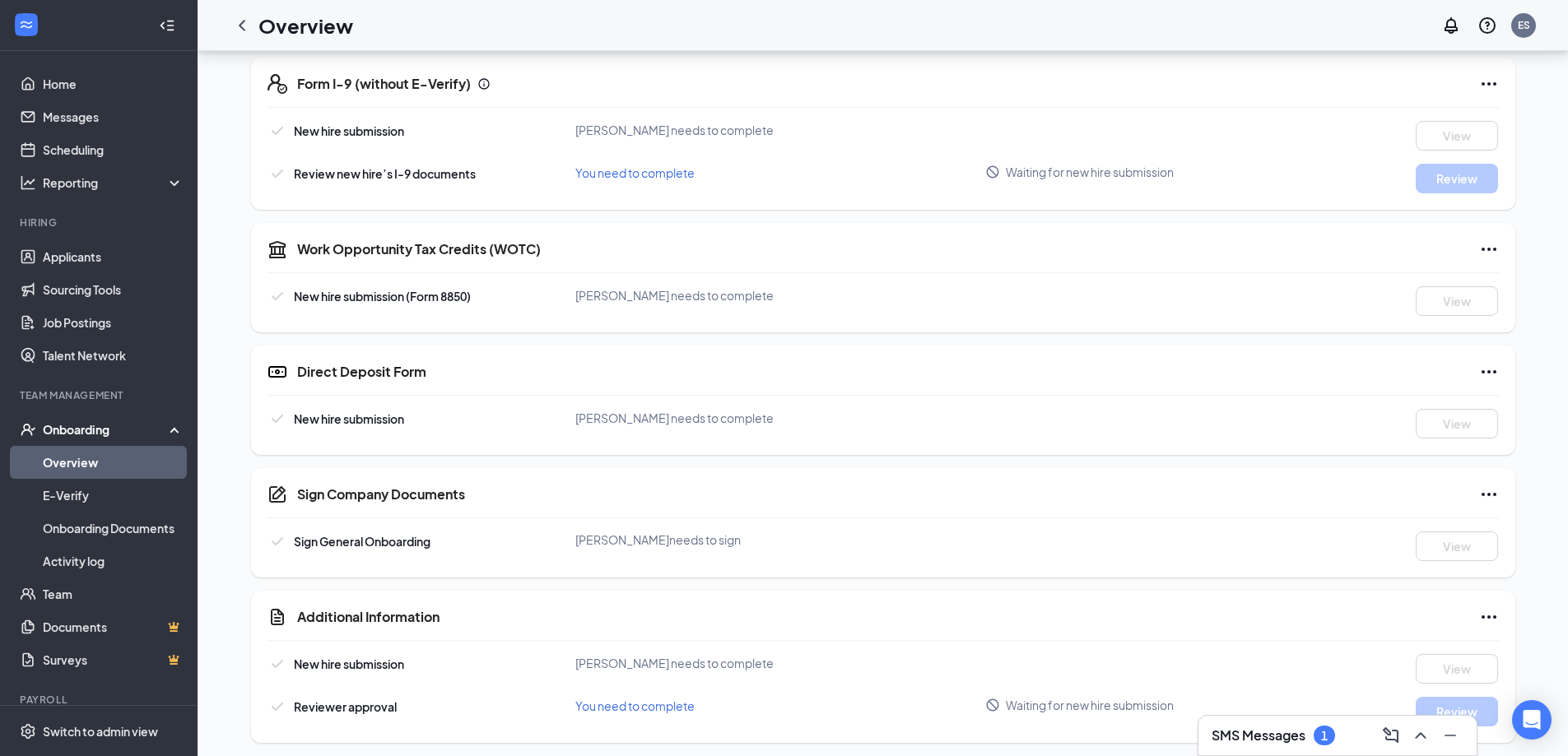
scroll to position [501, 0]
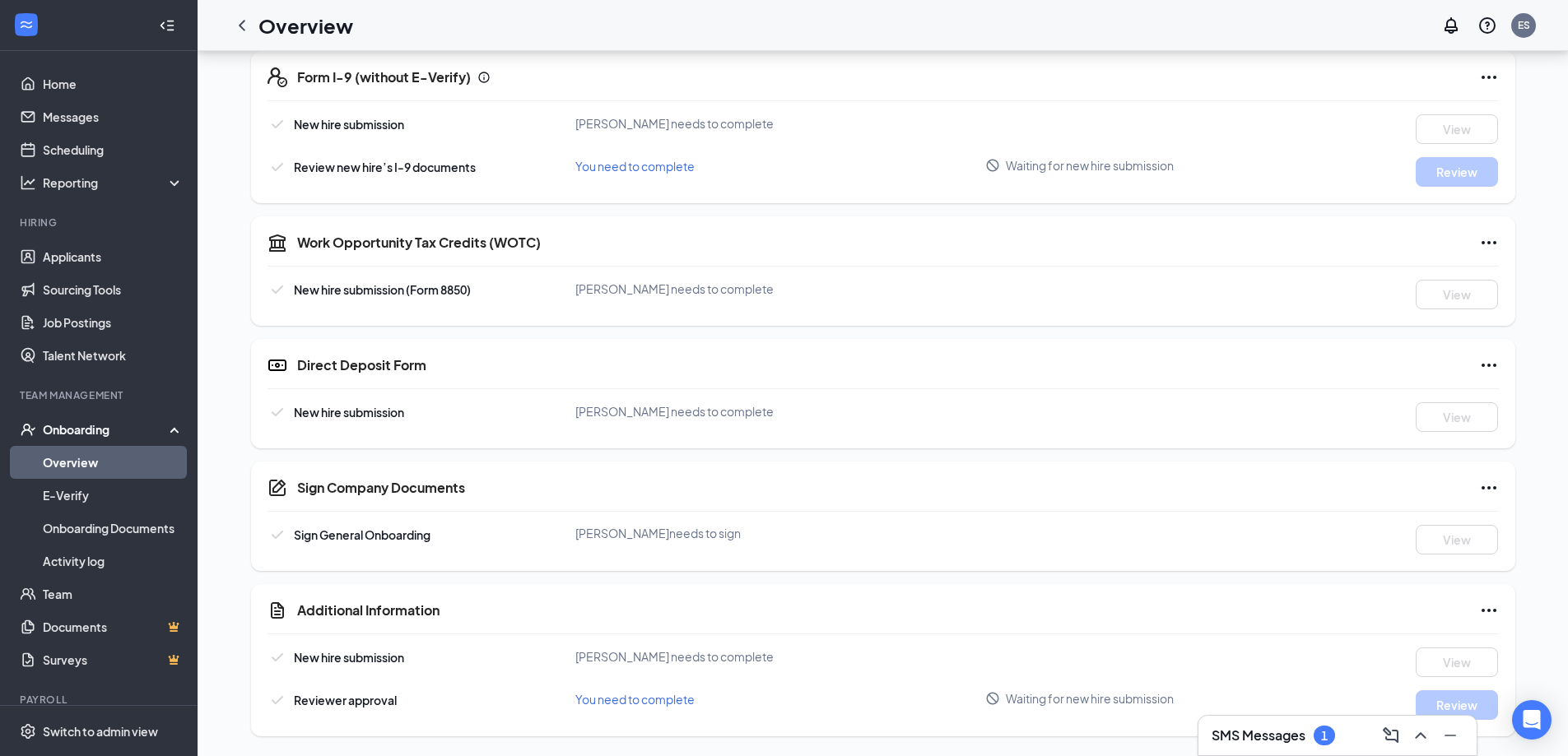
click at [211, 397] on div "SK [PERSON_NAME] Team Member · Bell [EMAIL_ADDRESS][PERSON_NAME][DOMAIN_NAME] ·…" at bounding box center [883, 153] width 1370 height 1206
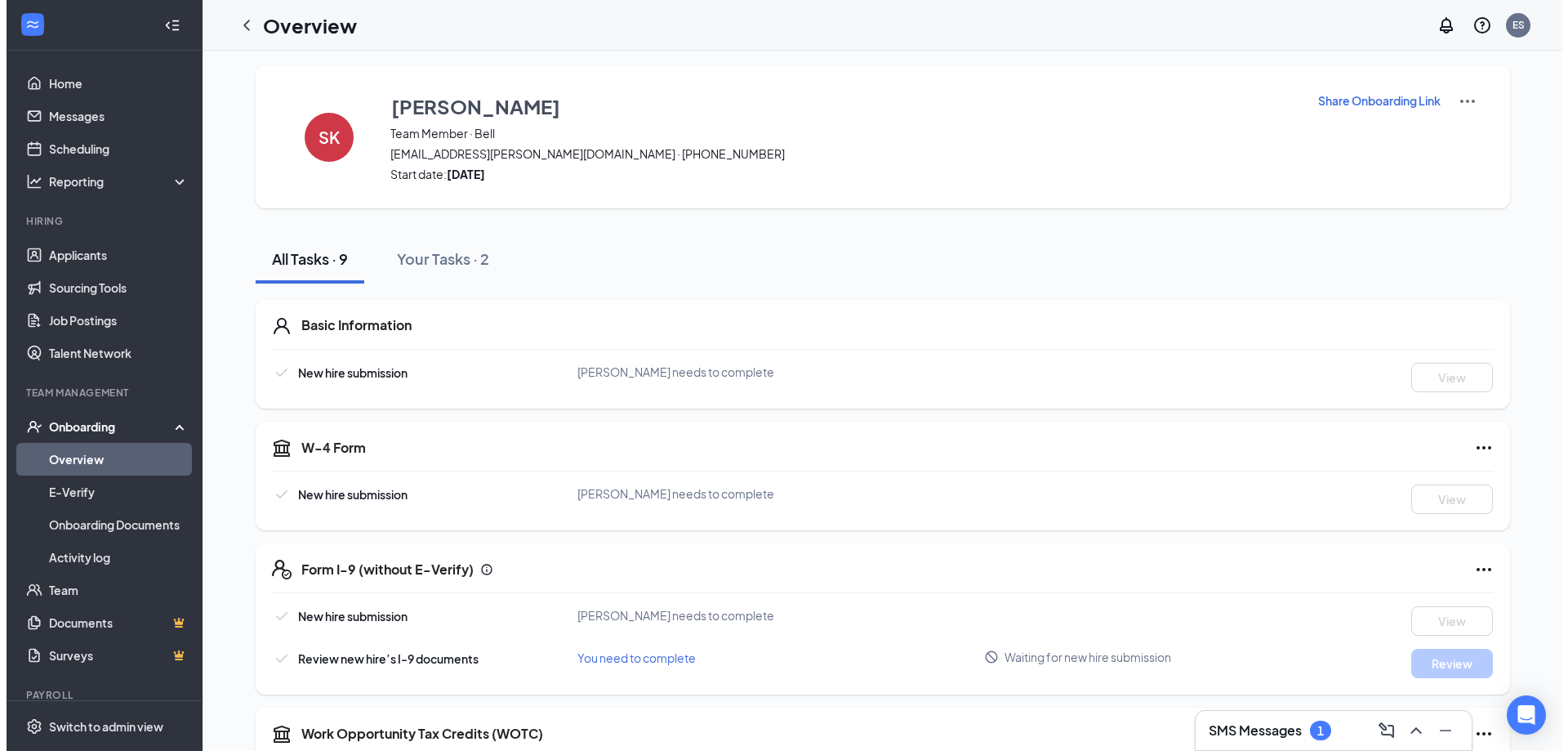
scroll to position [0, 0]
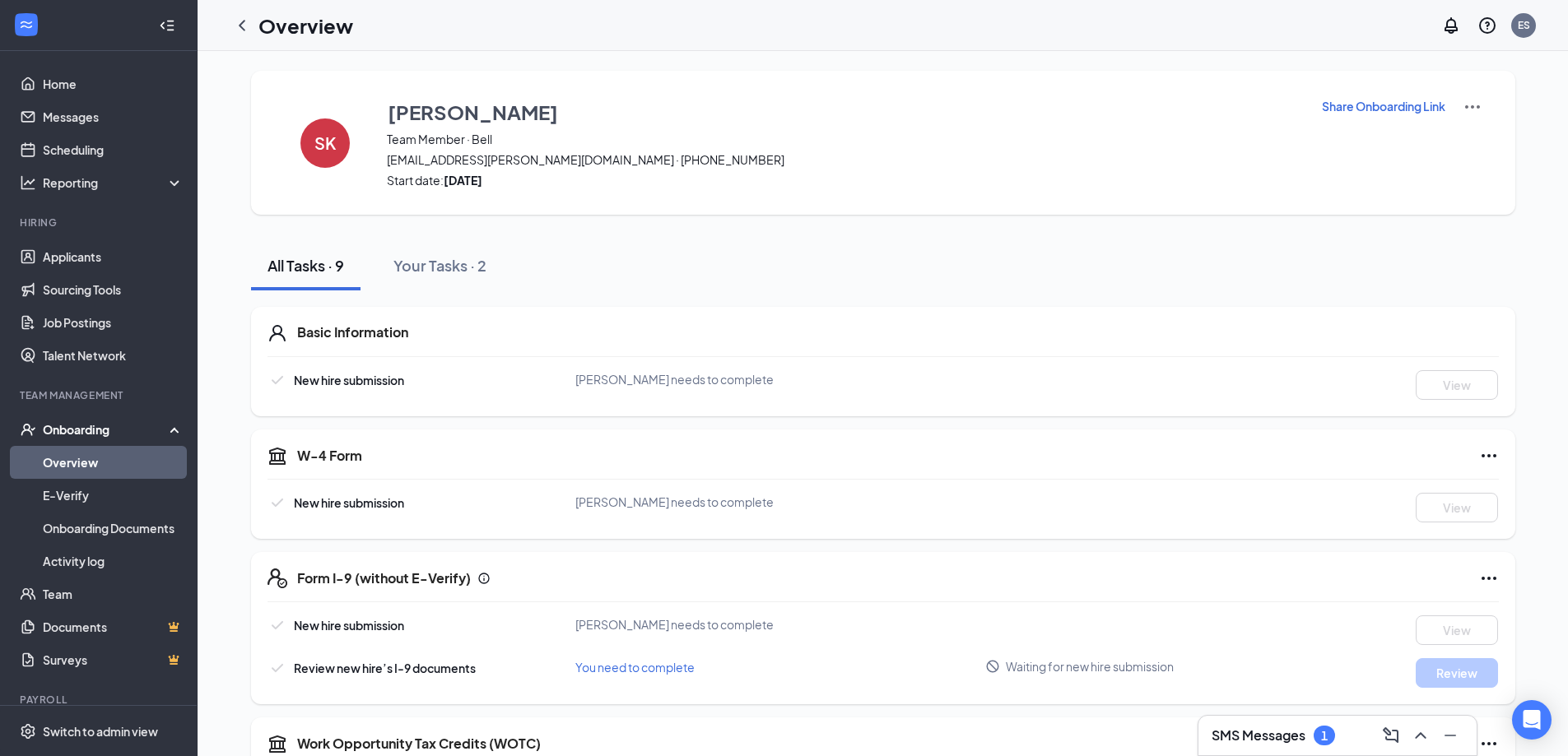
click at [215, 396] on div "SK [PERSON_NAME] Team Member · Bell [EMAIL_ADDRESS][PERSON_NAME][DOMAIN_NAME] ·…" at bounding box center [883, 654] width 1370 height 1206
click at [479, 267] on div "Your Tasks · 2" at bounding box center [440, 266] width 93 height 21
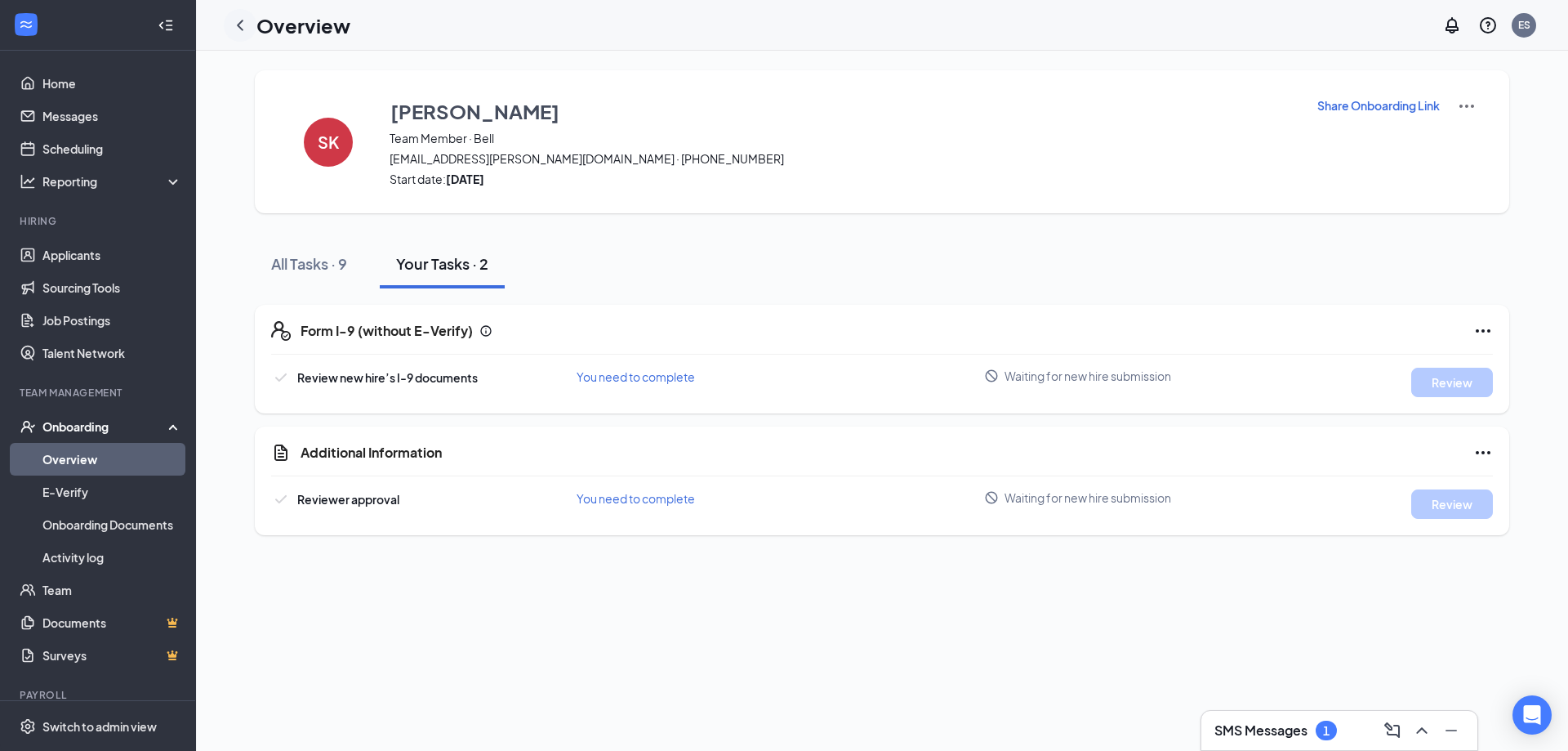
click at [240, 35] on div at bounding box center [239, 25] width 33 height 33
click at [239, 31] on icon "ChevronLeft" at bounding box center [239, 25] width 20 height 20
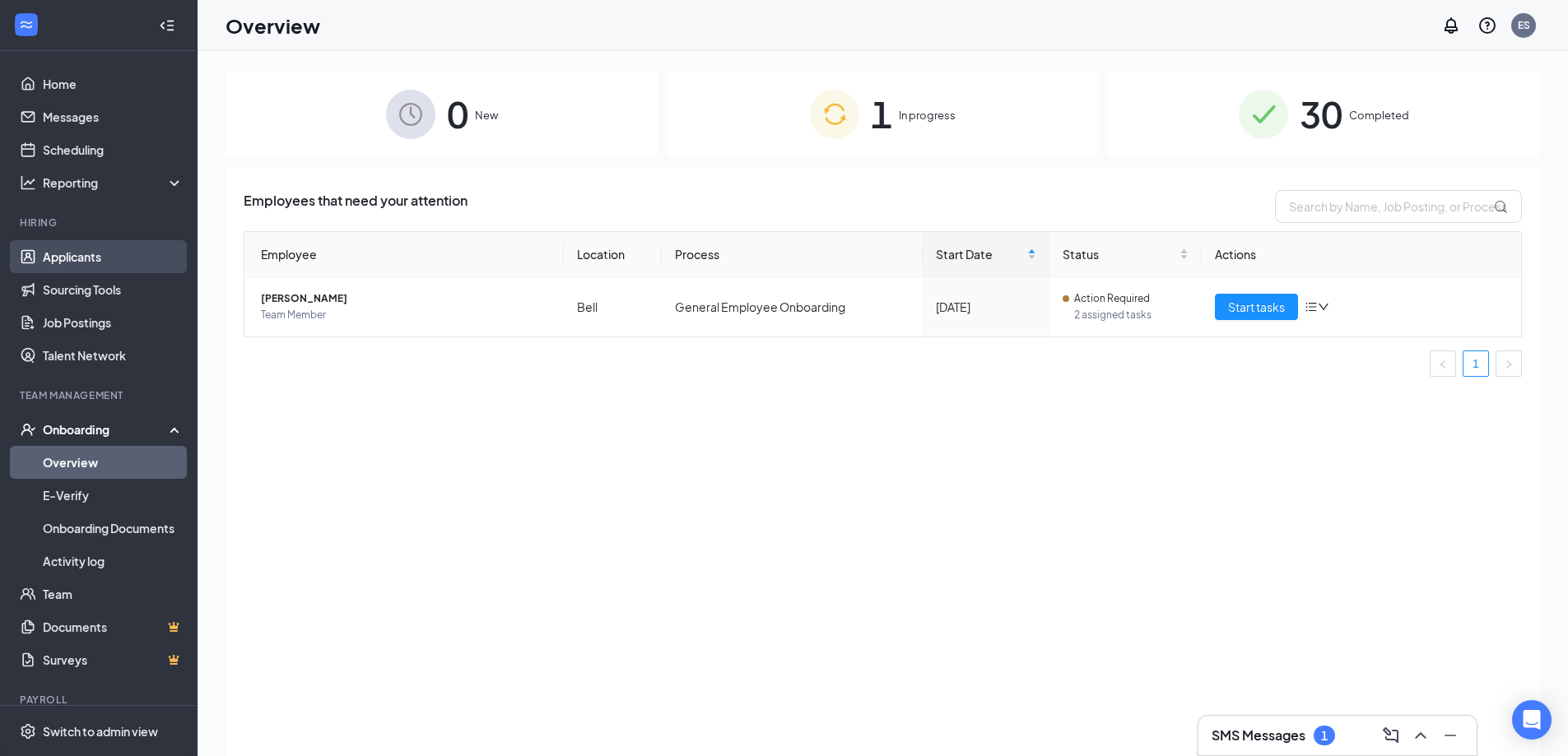
click at [77, 264] on link "Applicants" at bounding box center [113, 256] width 141 height 33
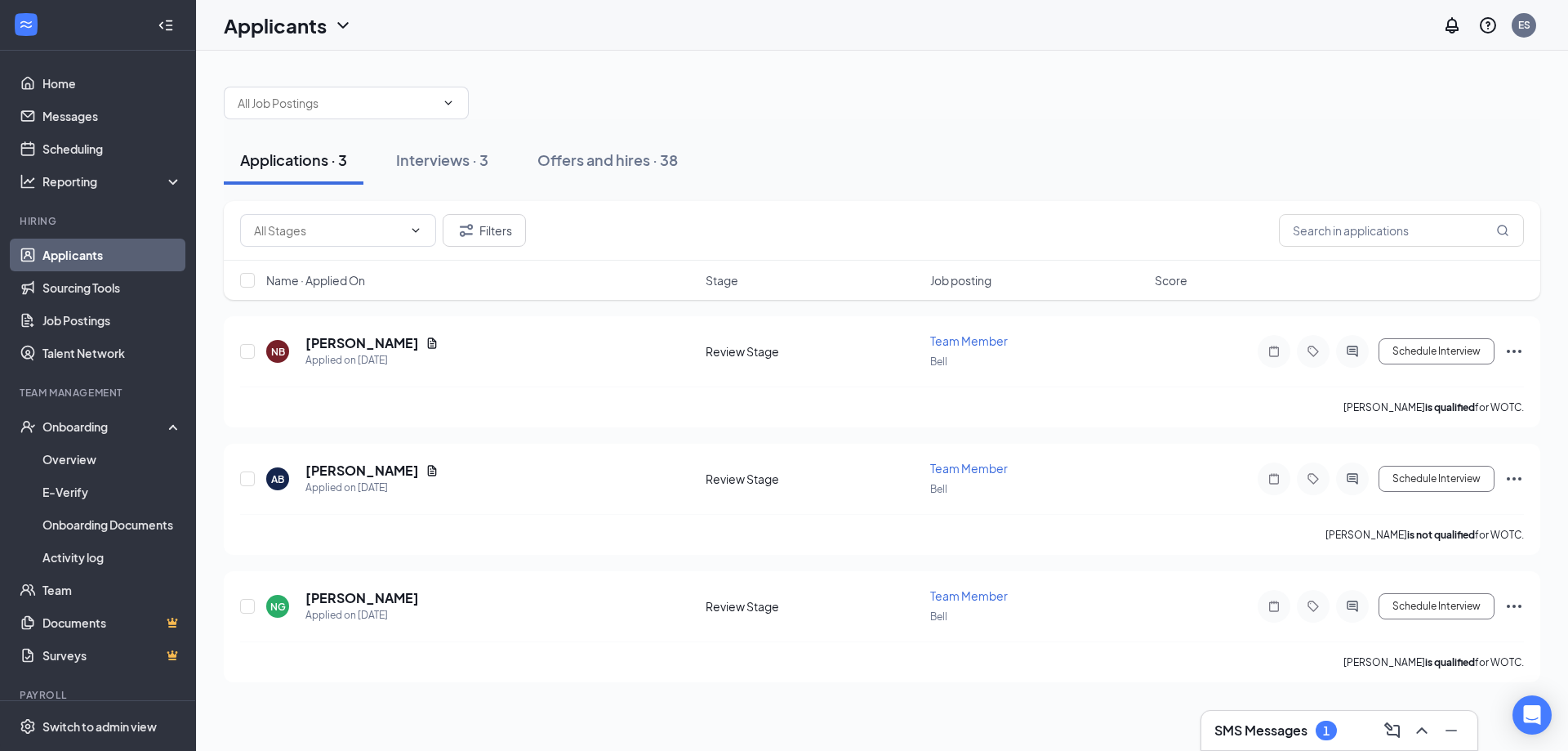
click at [540, 439] on div "NB [PERSON_NAME] Applied on [DATE] Review Stage Team Member Bell Schedule Inter…" at bounding box center [882, 499] width 1317 height 366
click at [467, 166] on div "Interviews · 3" at bounding box center [442, 160] width 92 height 21
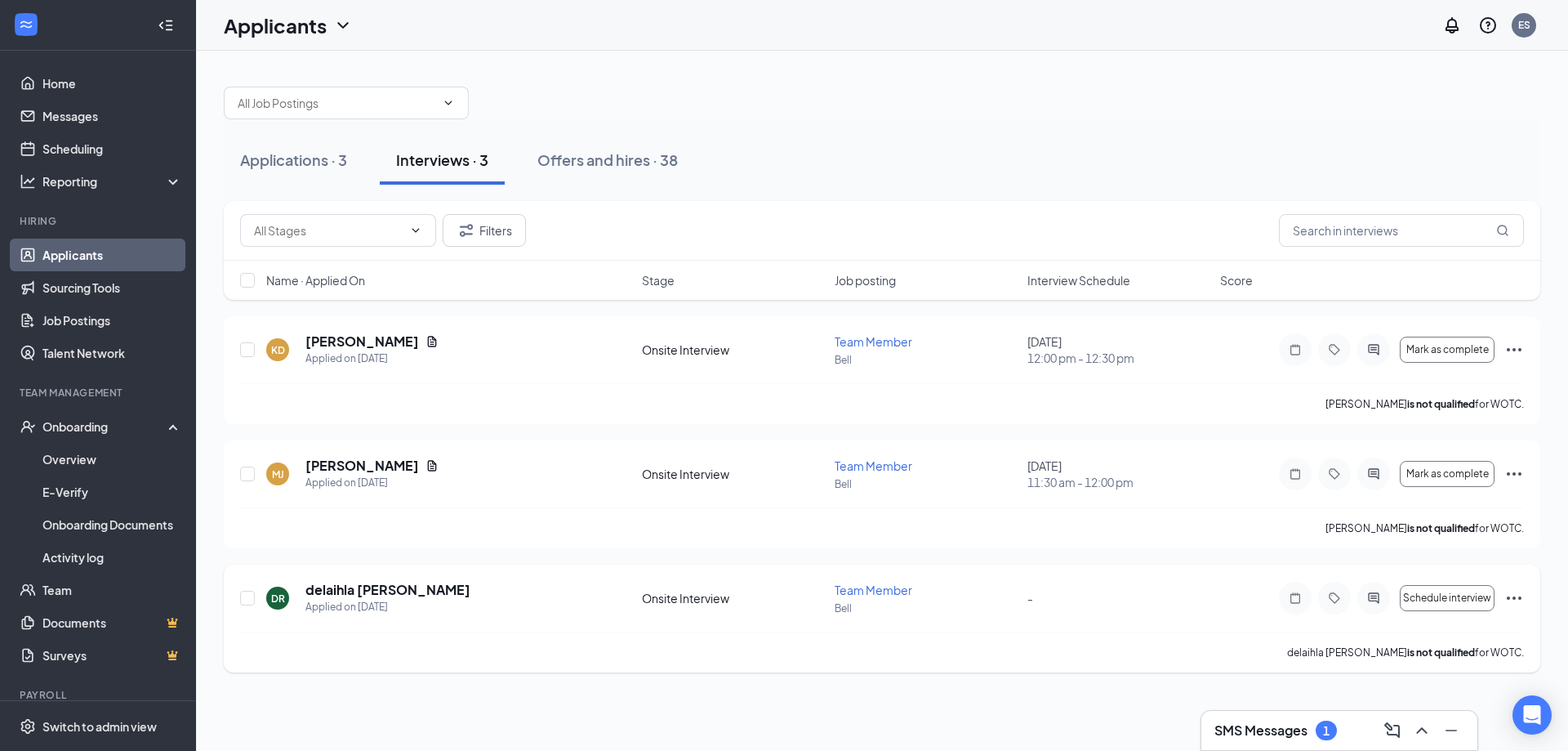
click at [1513, 596] on icon "Ellipses" at bounding box center [1514, 598] width 20 height 20
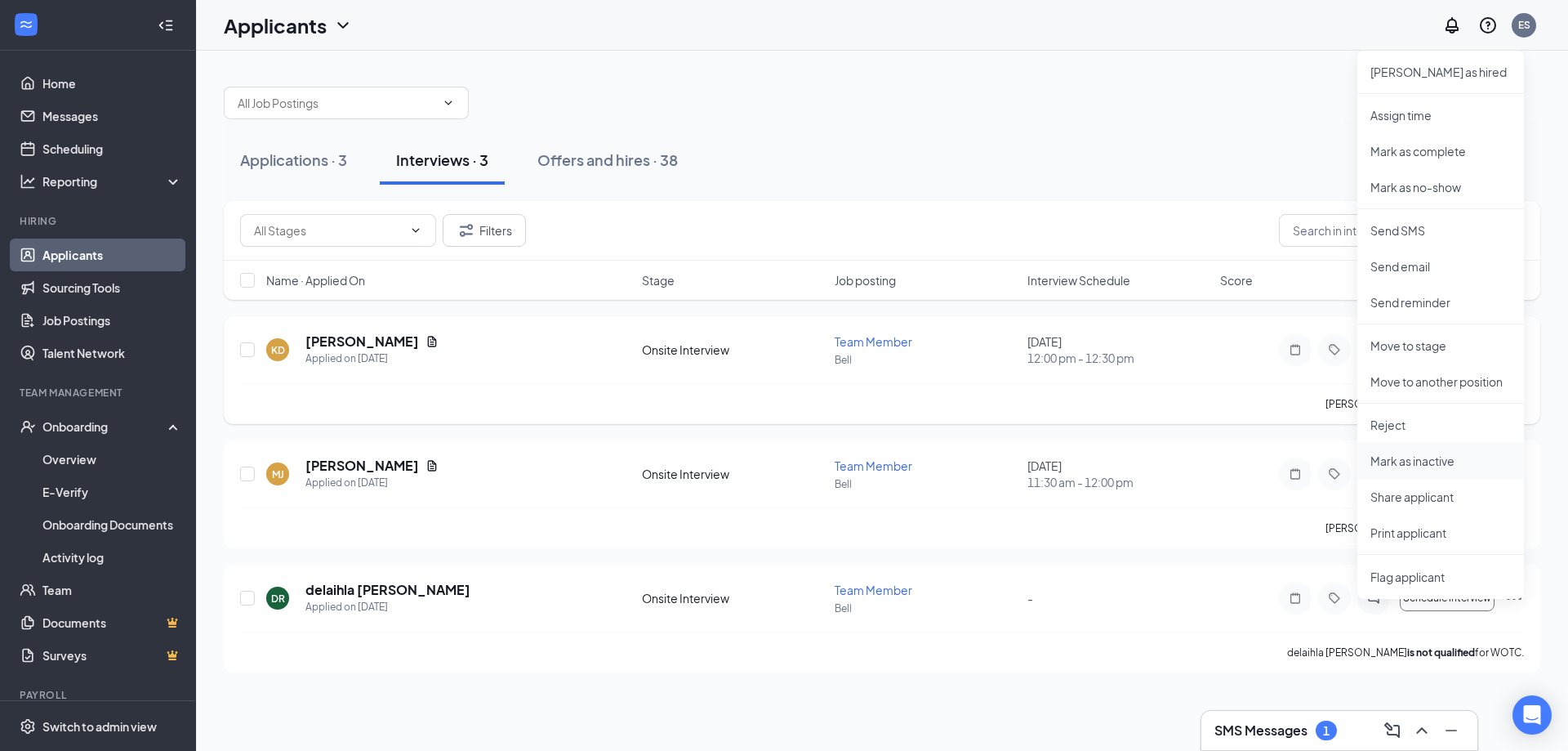
click at [1434, 470] on li "Mark as inactive" at bounding box center [1441, 461] width 167 height 36
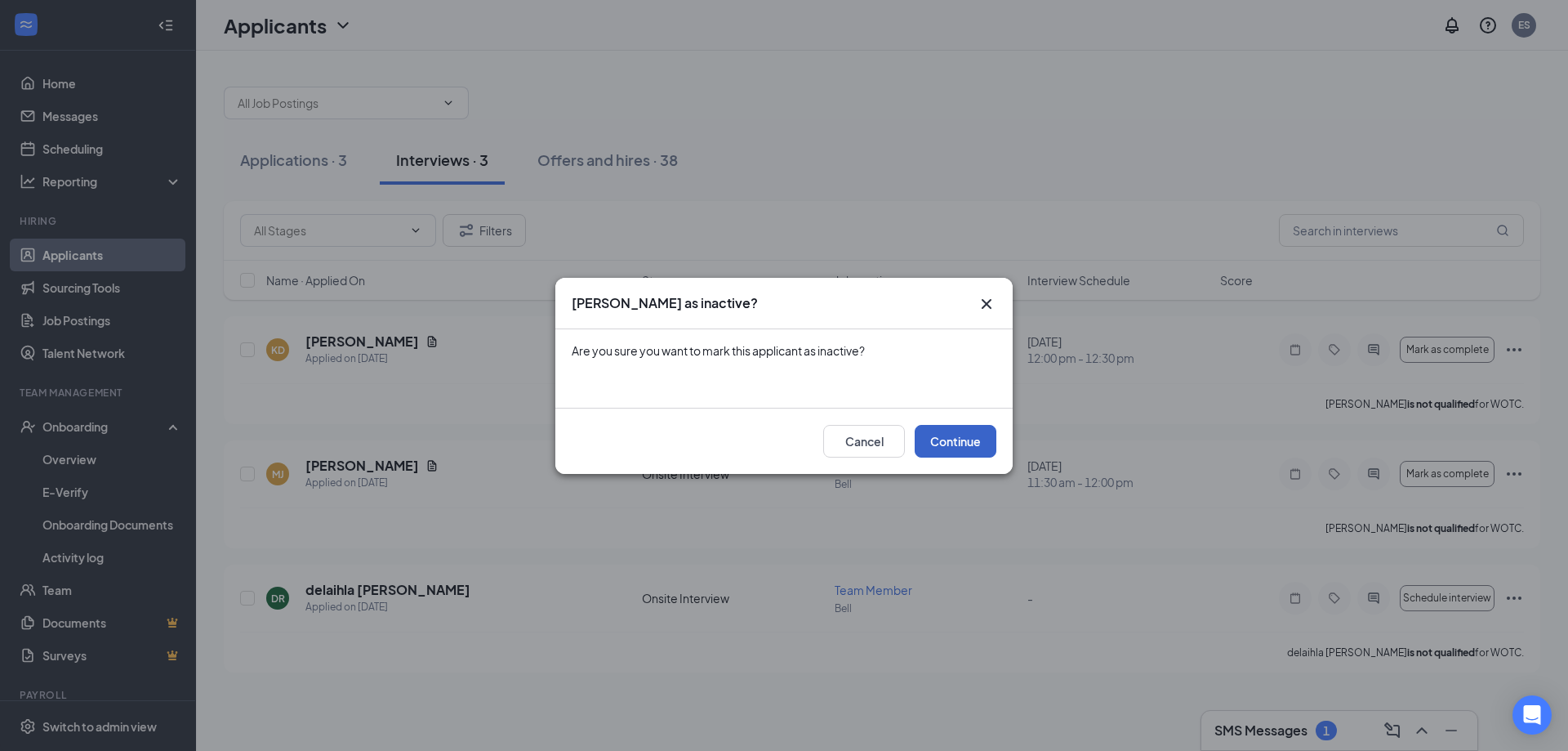
click at [935, 442] on button "Continue" at bounding box center [955, 441] width 82 height 33
